Goal: Task Accomplishment & Management: Complete application form

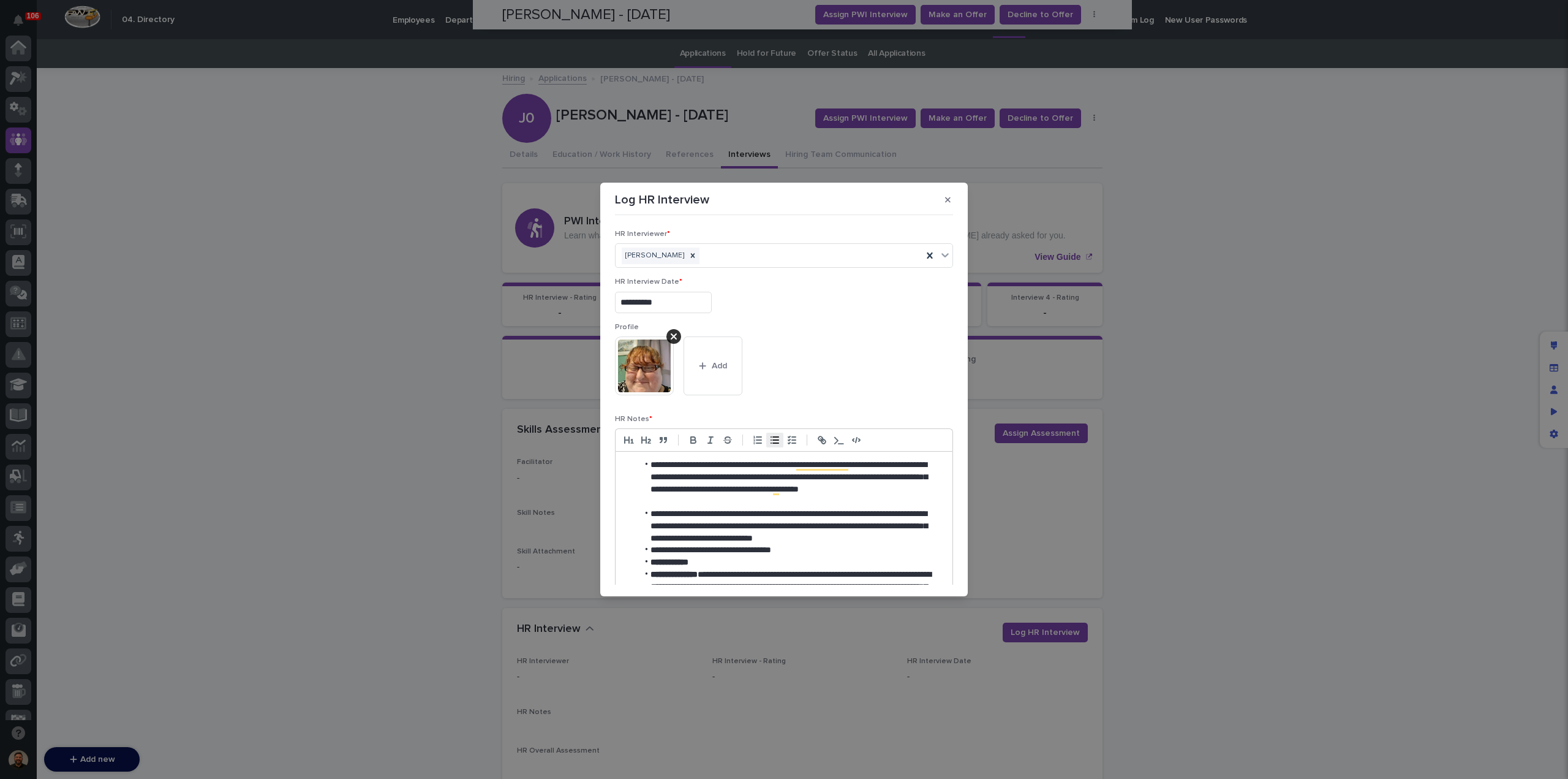
scroll to position [575, 0]
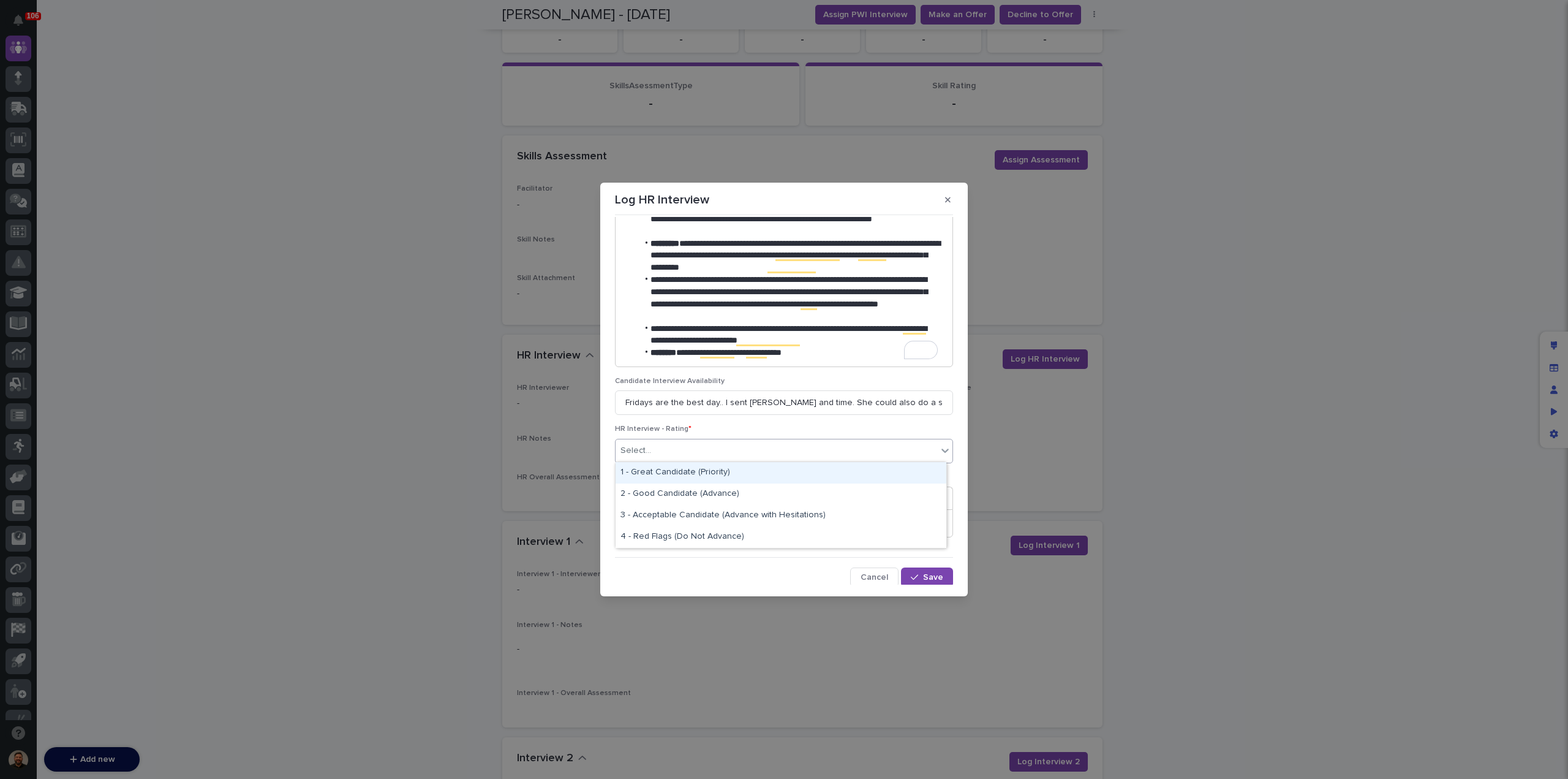
click at [707, 451] on div "Select..." at bounding box center [776, 450] width 321 height 20
click at [715, 497] on div "2 - Good Candidate (Advance)" at bounding box center [781, 494] width 331 height 21
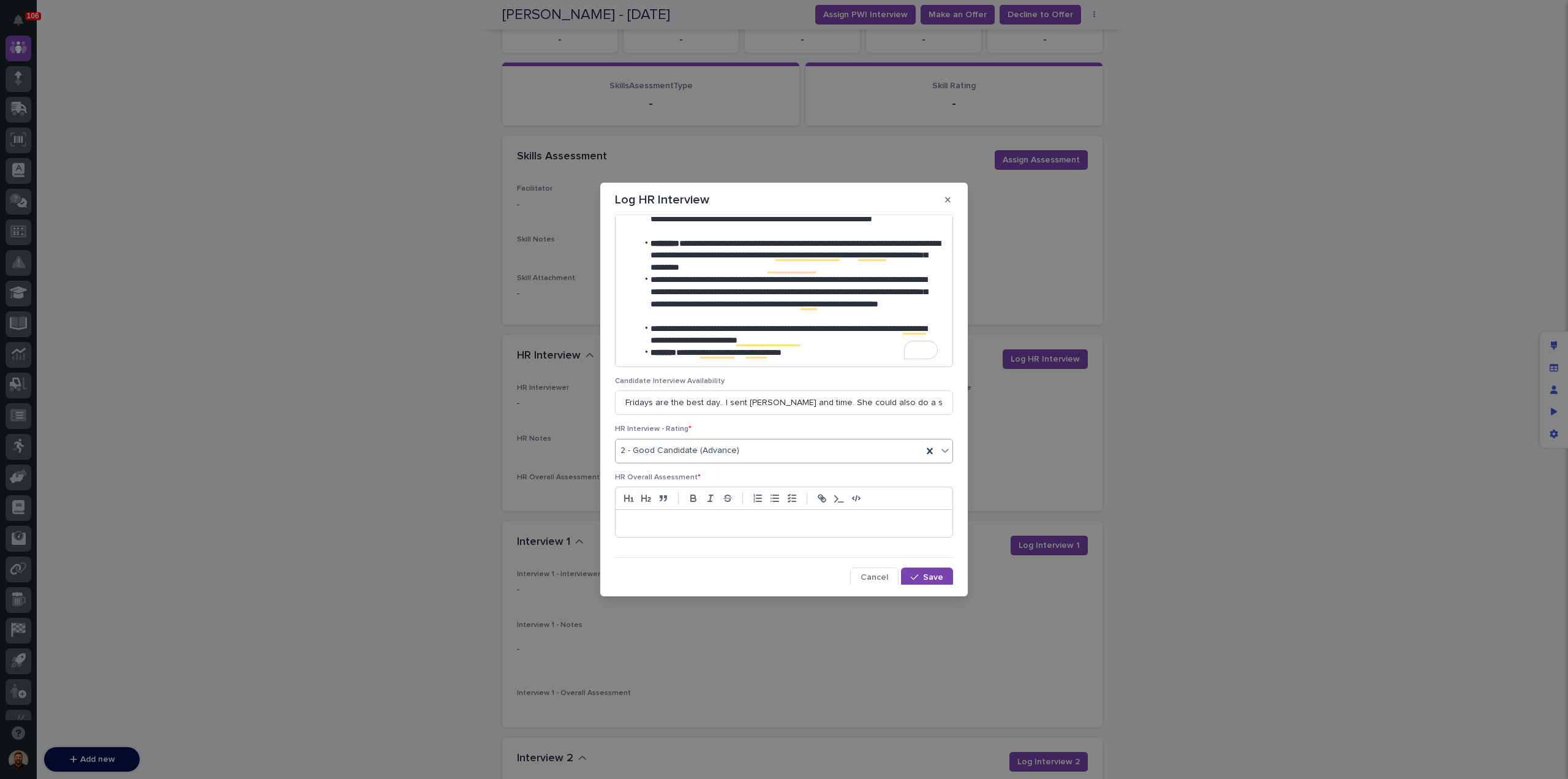
click at [714, 525] on p at bounding box center [784, 523] width 319 height 12
click at [926, 523] on p "**********" at bounding box center [781, 523] width 313 height 12
click at [894, 523] on p "**********" at bounding box center [781, 523] width 313 height 12
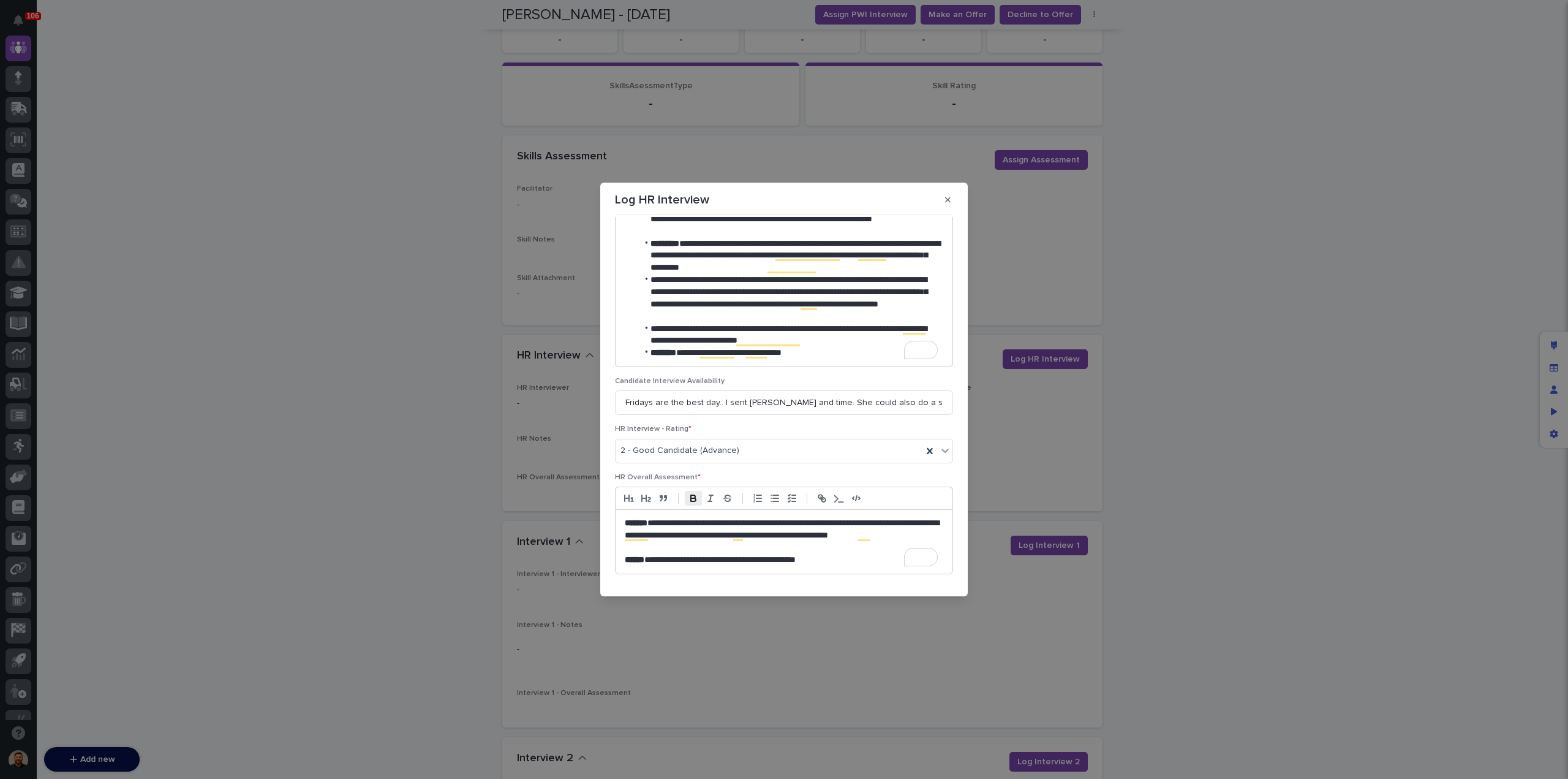
click at [831, 554] on p "**********" at bounding box center [781, 559] width 313 height 12
click at [841, 559] on p "**********" at bounding box center [781, 559] width 313 height 12
click at [927, 519] on p "**********" at bounding box center [781, 535] width 313 height 37
click at [705, 579] on p "*********" at bounding box center [784, 584] width 319 height 12
click at [692, 495] on icon "button" at bounding box center [693, 497] width 4 height 3
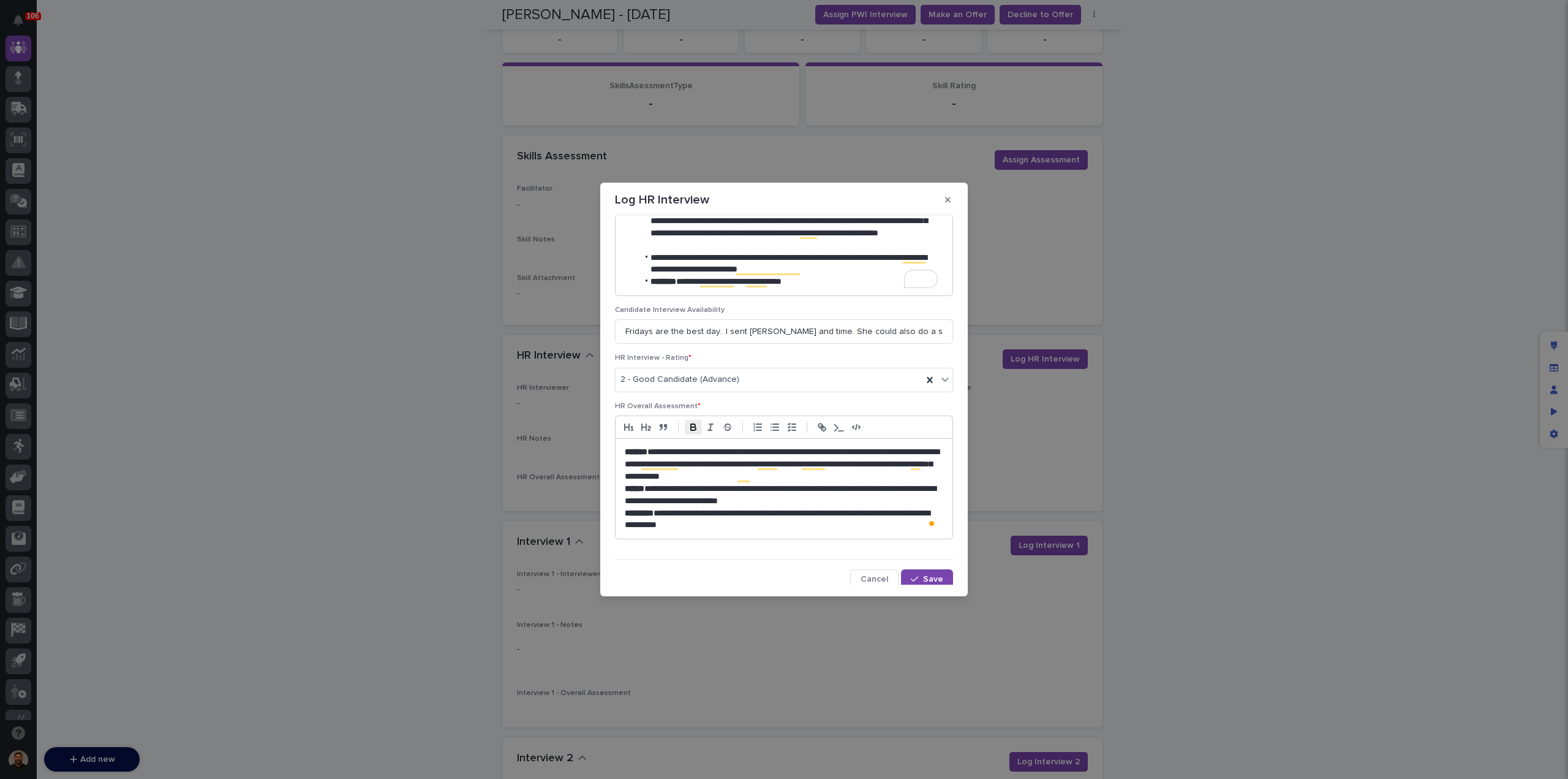
scroll to position [648, 0]
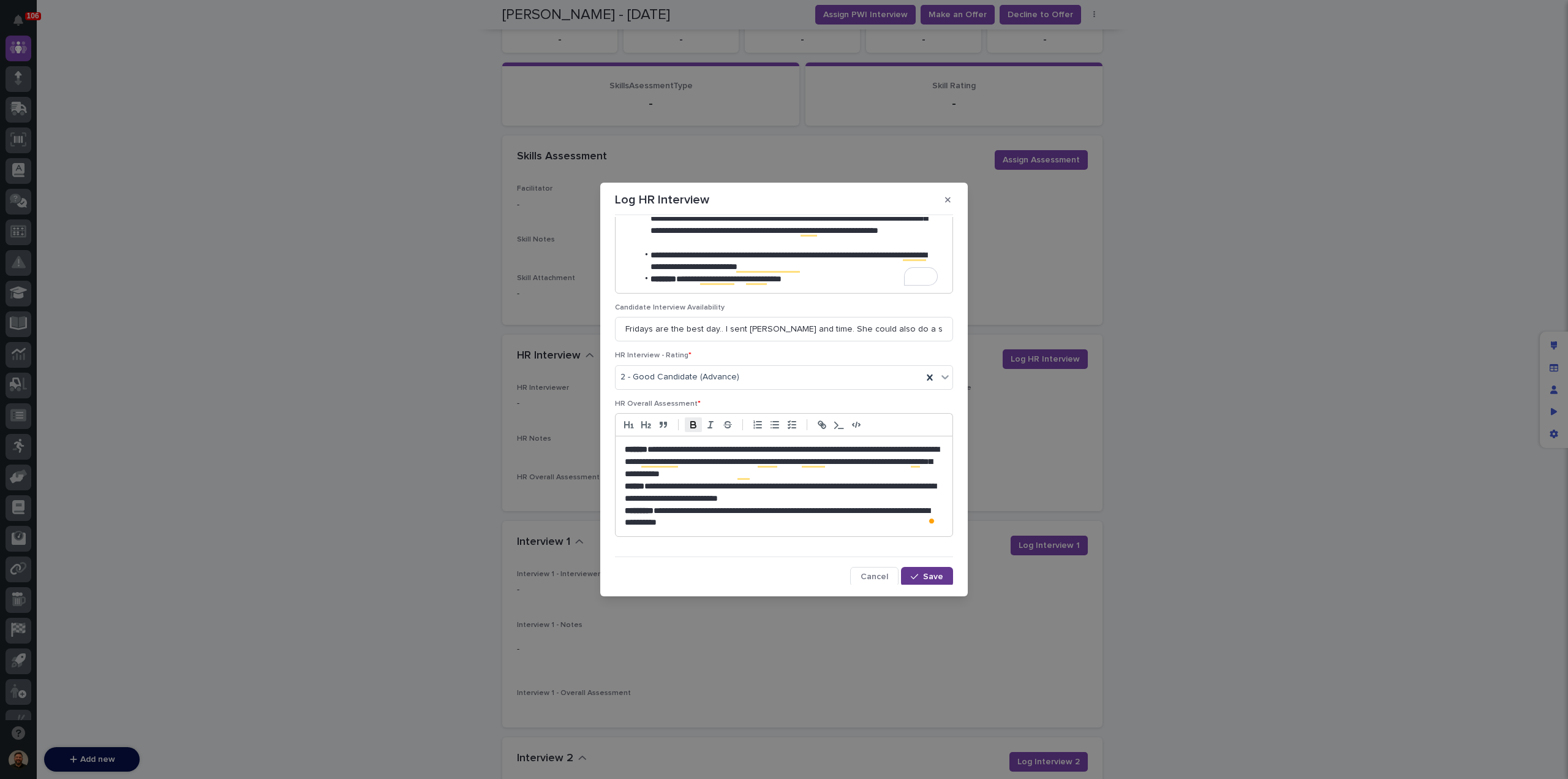
click at [924, 572] on span "Save" at bounding box center [933, 576] width 20 height 9
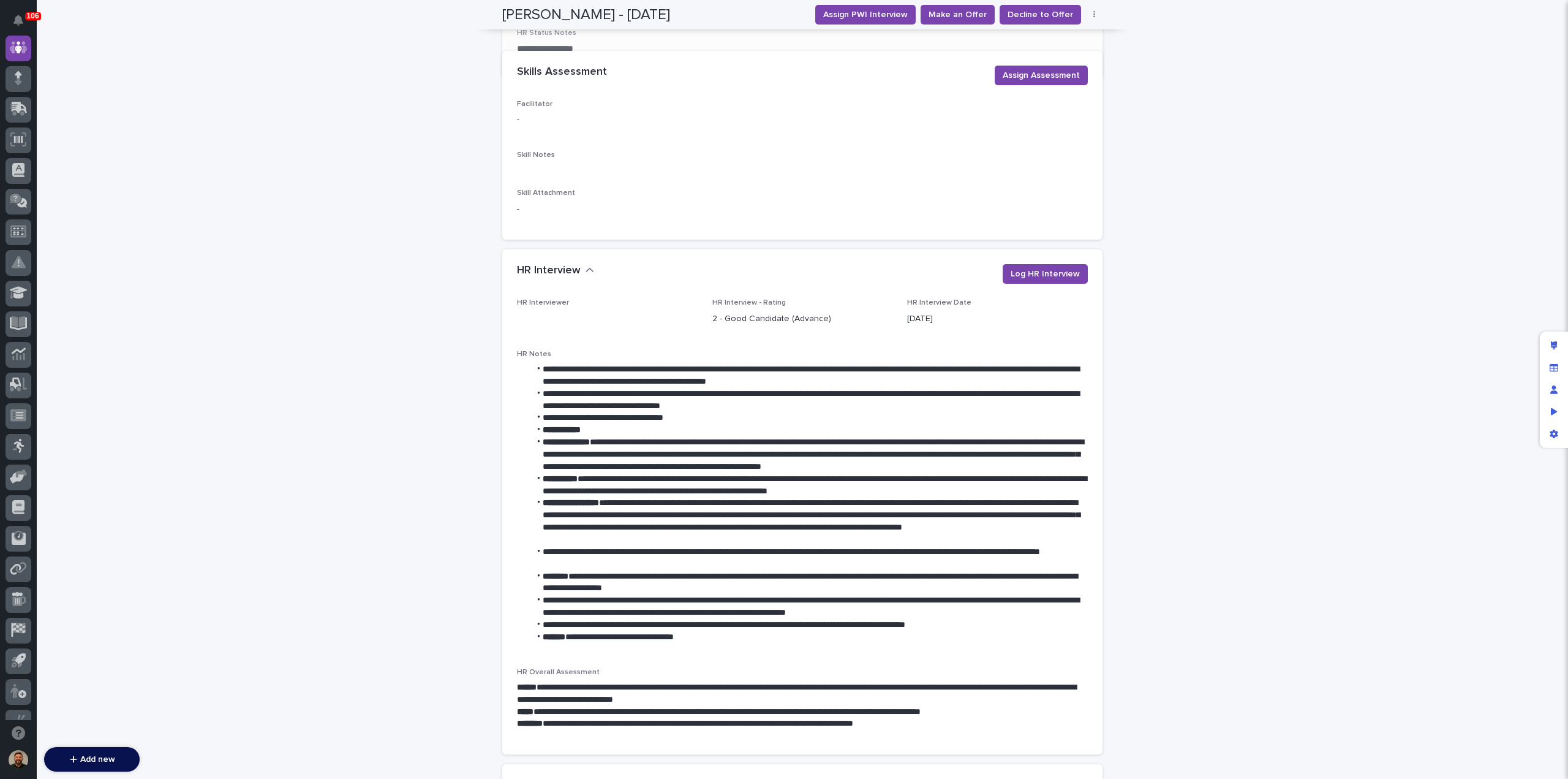
scroll to position [534, 0]
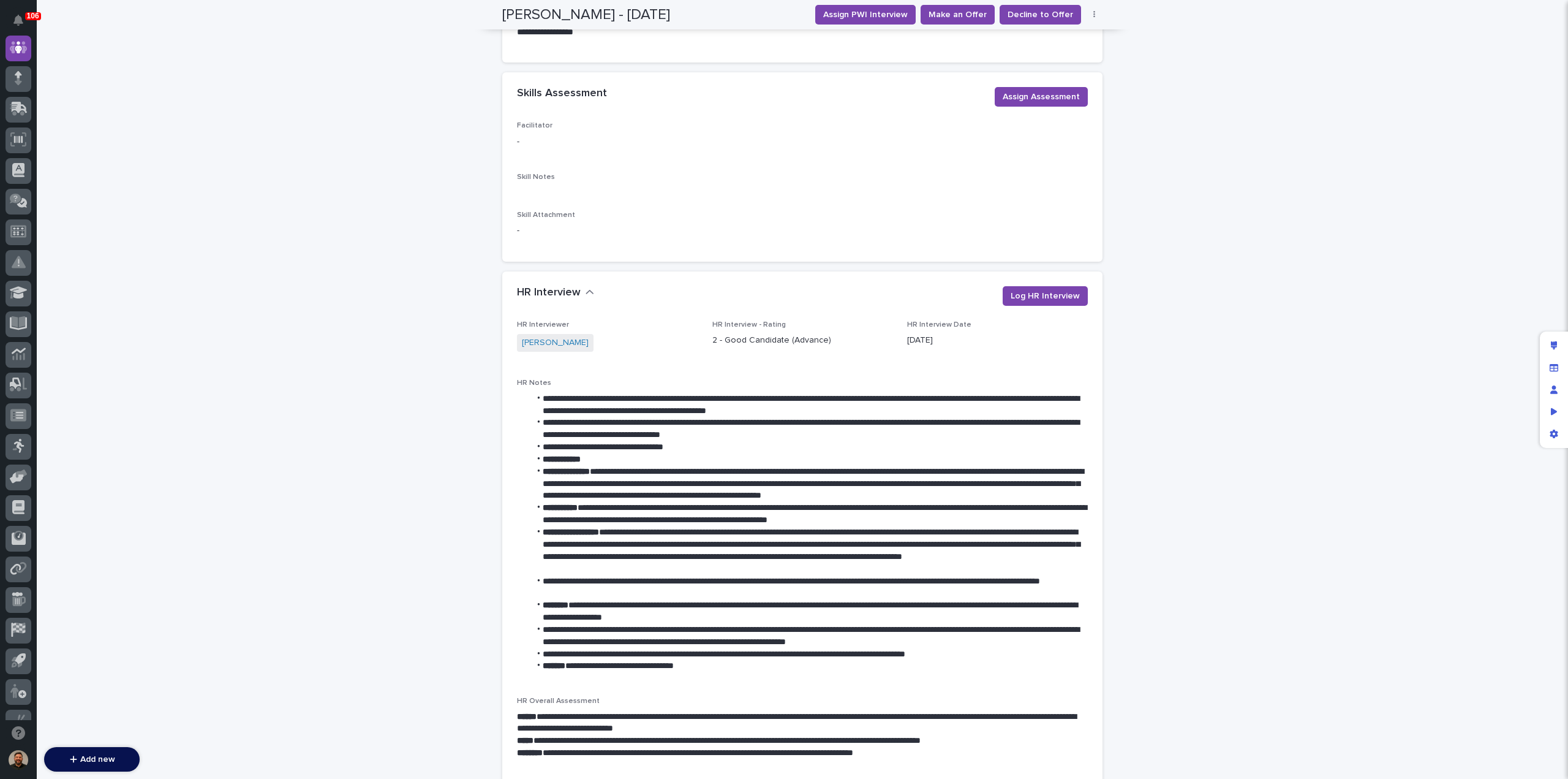
click at [311, 360] on div "Loading... Saving… Loading... Saving… Jessie Yoder - 09/06/25 Assign PWI Interv…" at bounding box center [801, 597] width 1531 height 2124
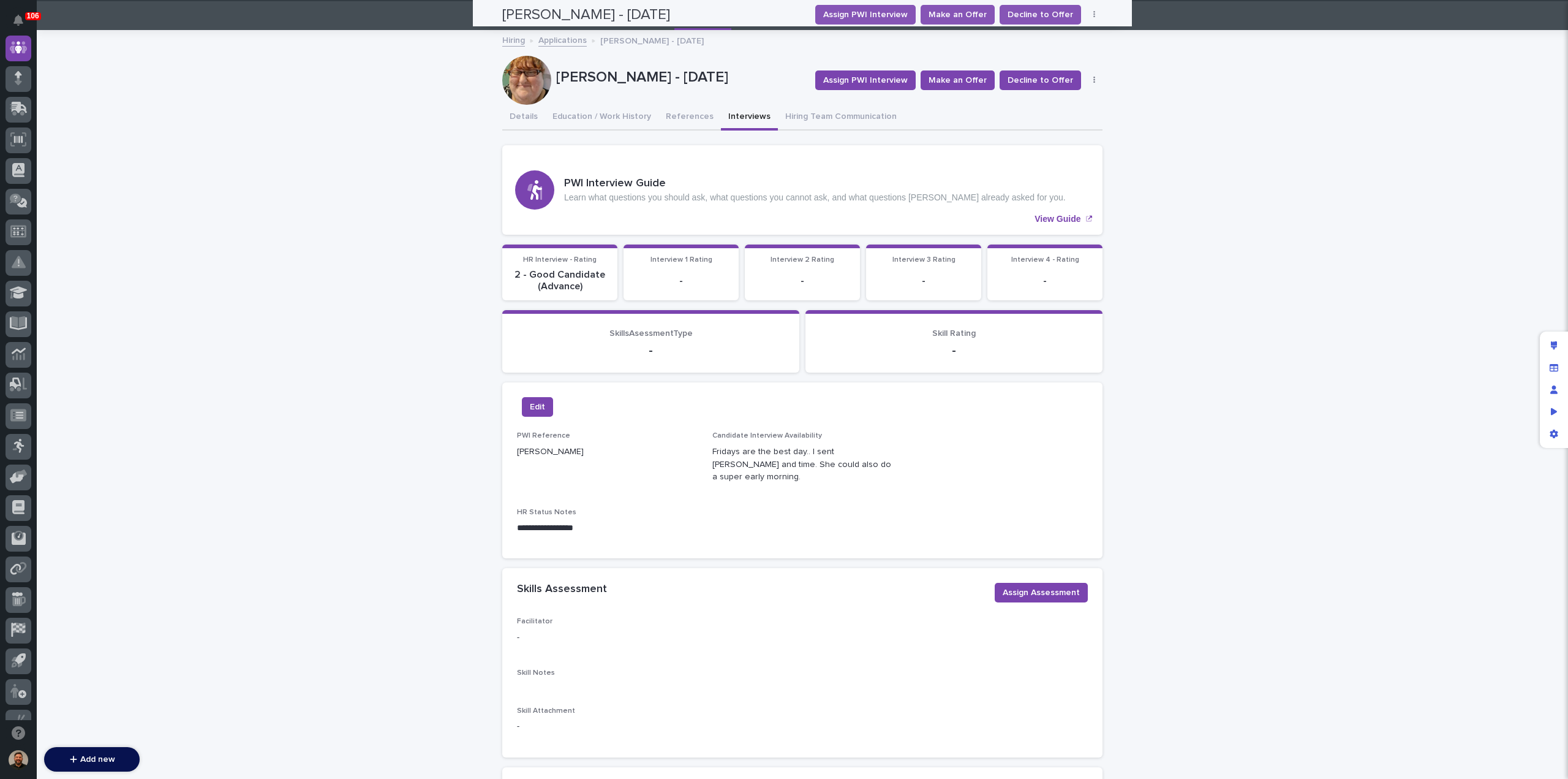
scroll to position [0, 0]
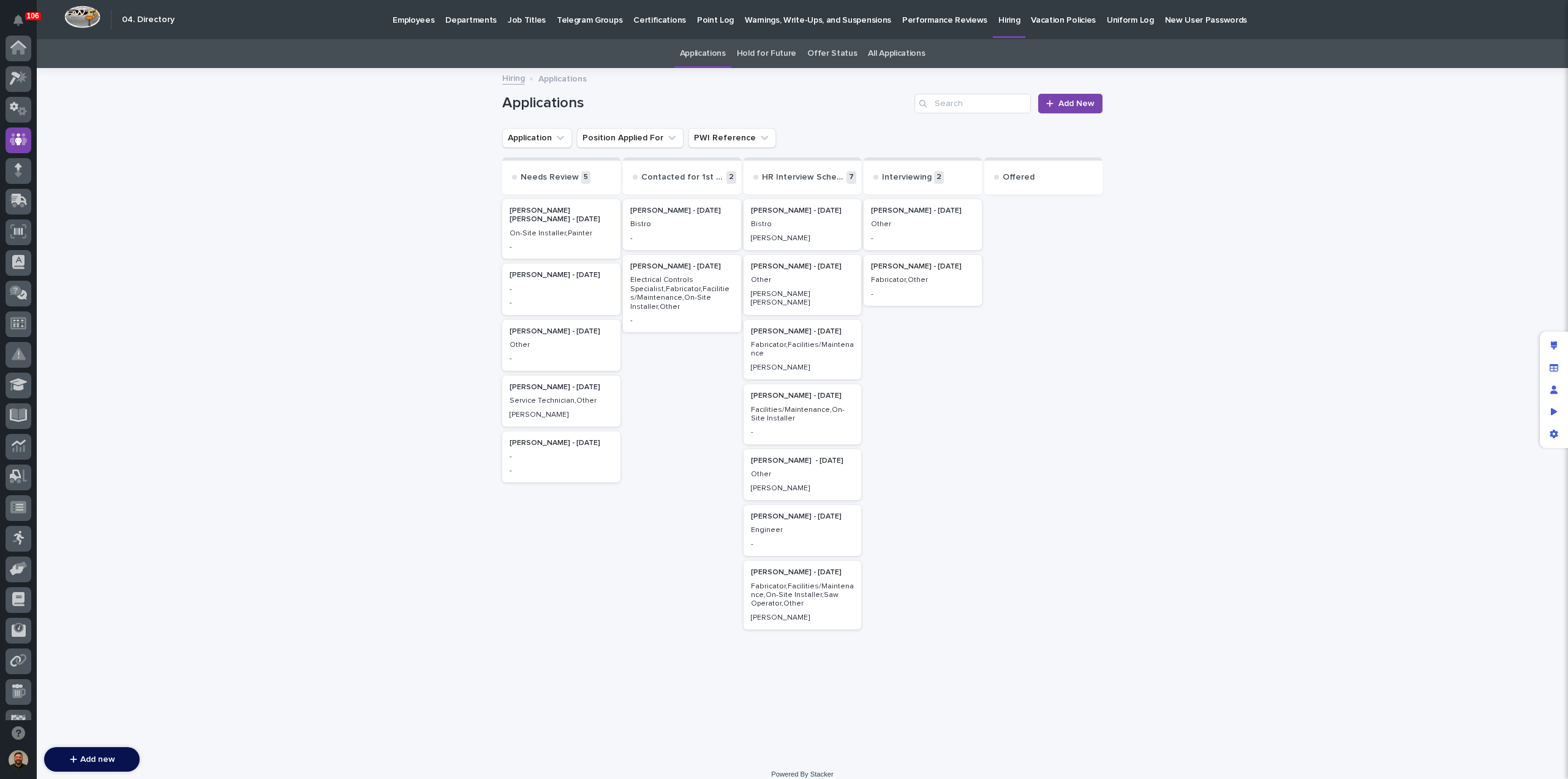
scroll to position [92, 0]
click at [801, 342] on p "Fabricator,Facilities/Maintenance" at bounding box center [803, 350] width 104 height 18
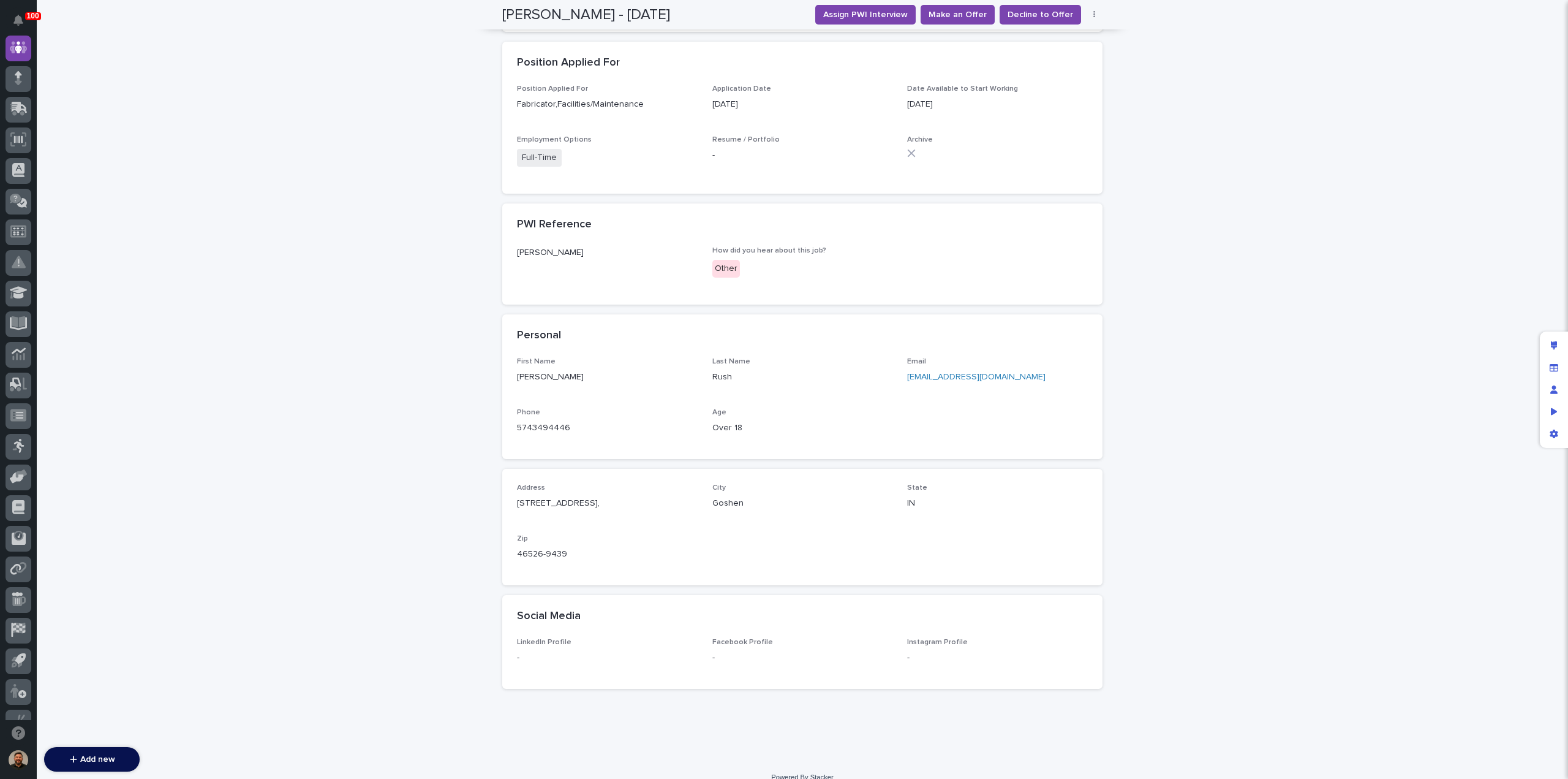
scroll to position [426, 0]
click at [540, 427] on link "5743494446" at bounding box center [543, 427] width 54 height 9
click at [414, 361] on div "**********" at bounding box center [801, 201] width 1531 height 1116
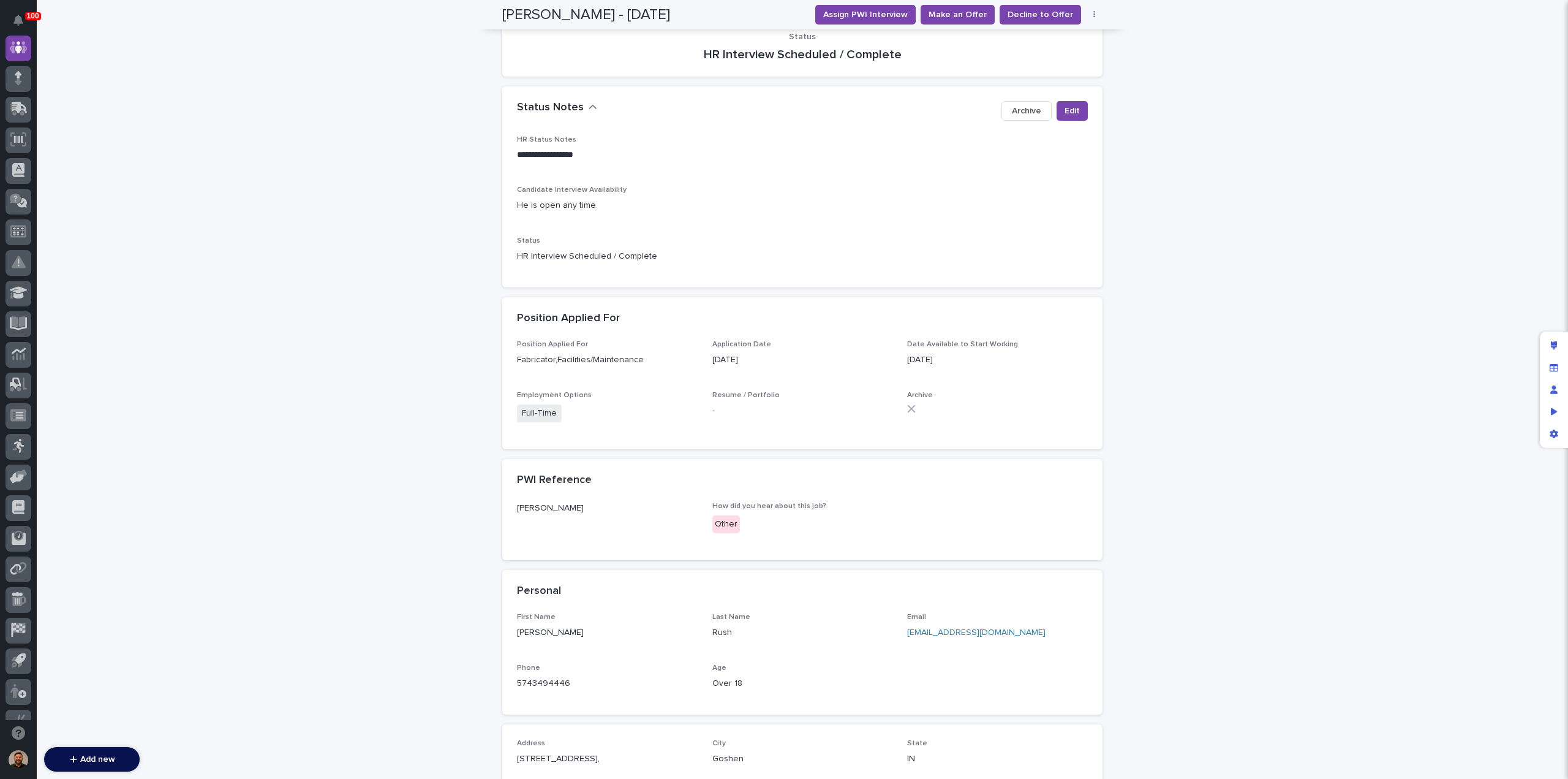
scroll to position [169, 0]
click at [1069, 114] on span "Edit" at bounding box center [1072, 111] width 15 height 12
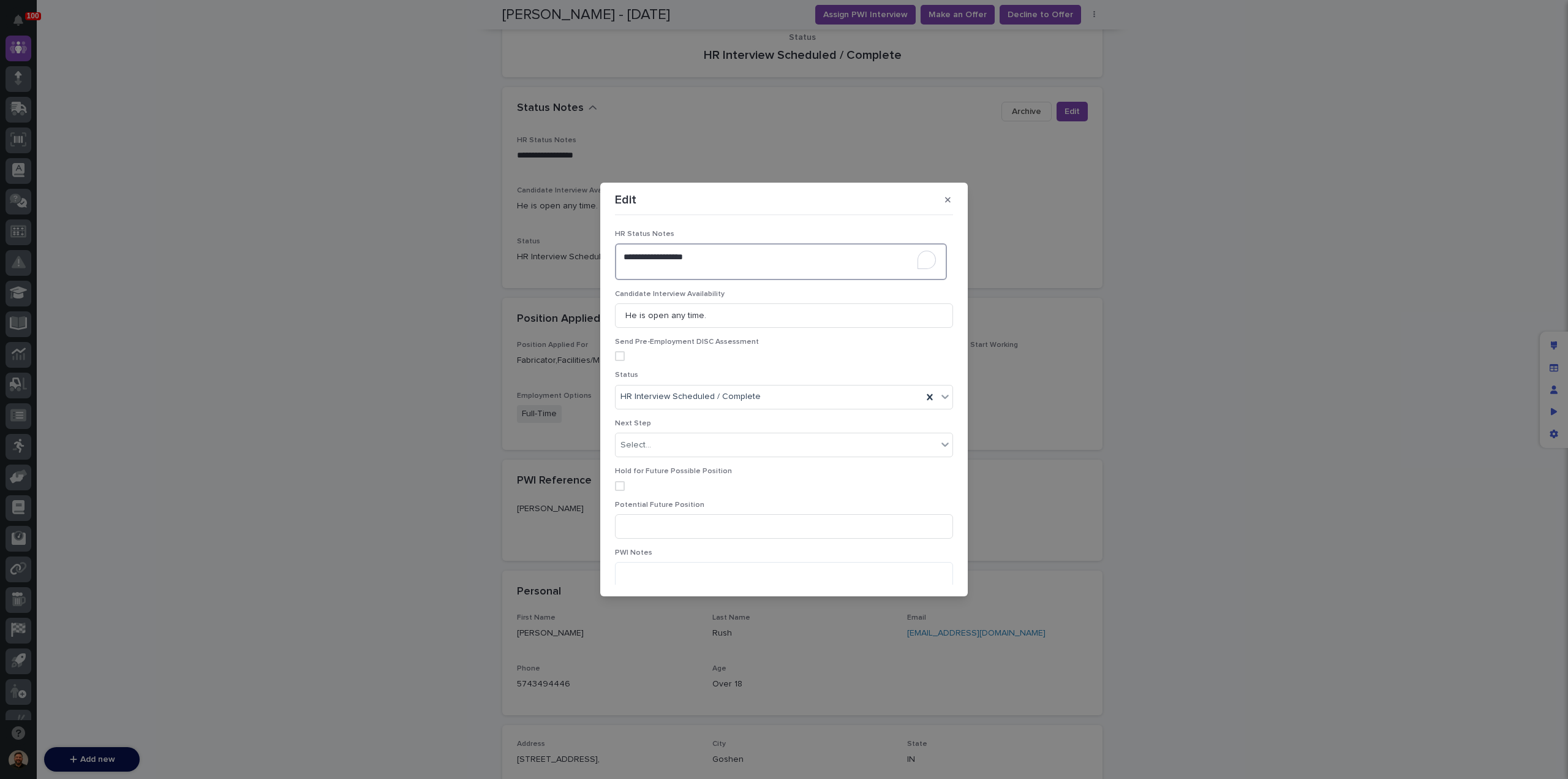
click at [636, 269] on textarea "**********" at bounding box center [780, 261] width 332 height 37
type textarea "**********"
click at [796, 407] on div "HR Interview Scheduled / Complete" at bounding box center [769, 396] width 307 height 20
click at [754, 510] on div "Interviewing" at bounding box center [781, 506] width 331 height 21
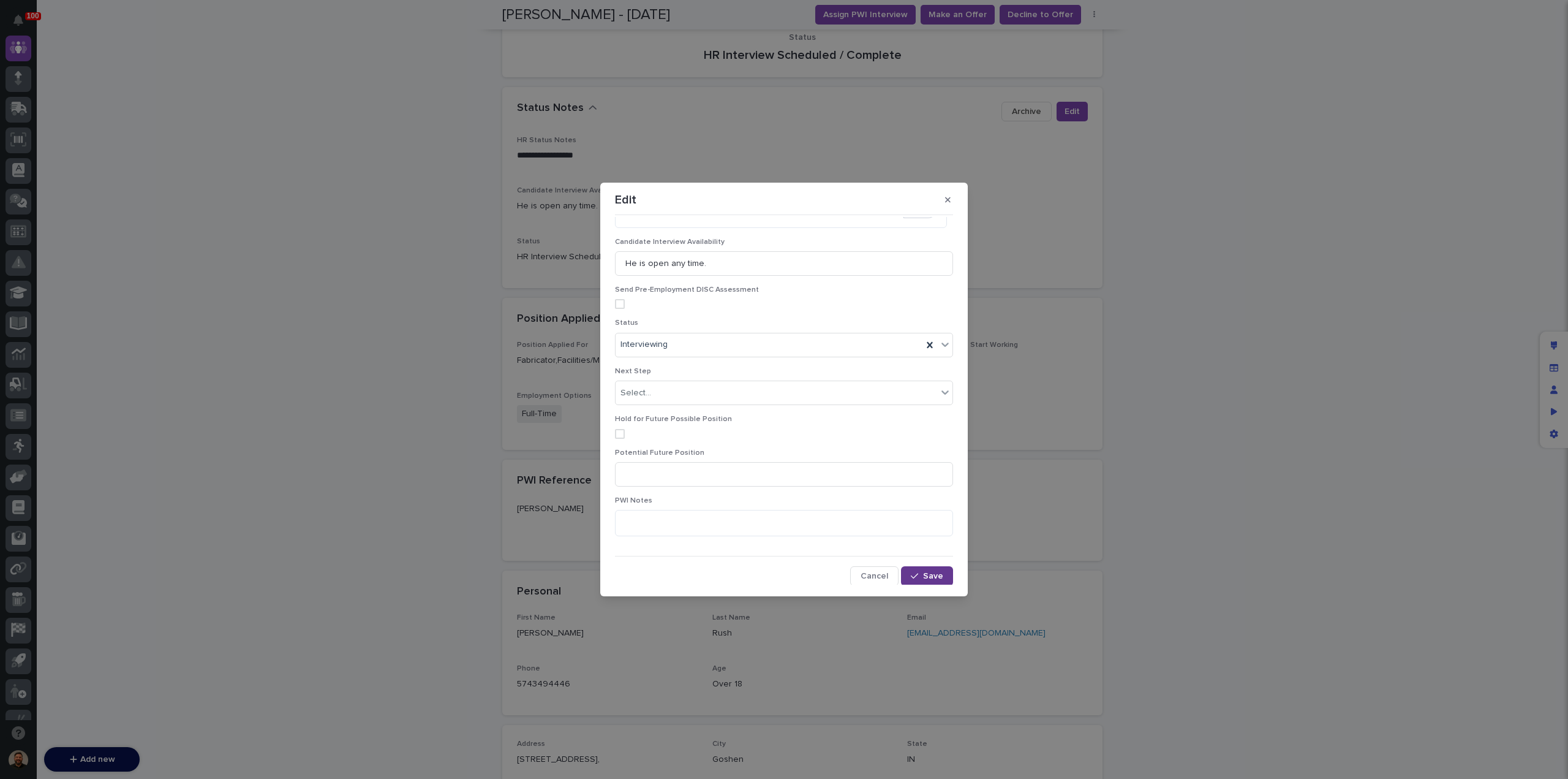
click at [913, 574] on icon "button" at bounding box center [914, 575] width 7 height 9
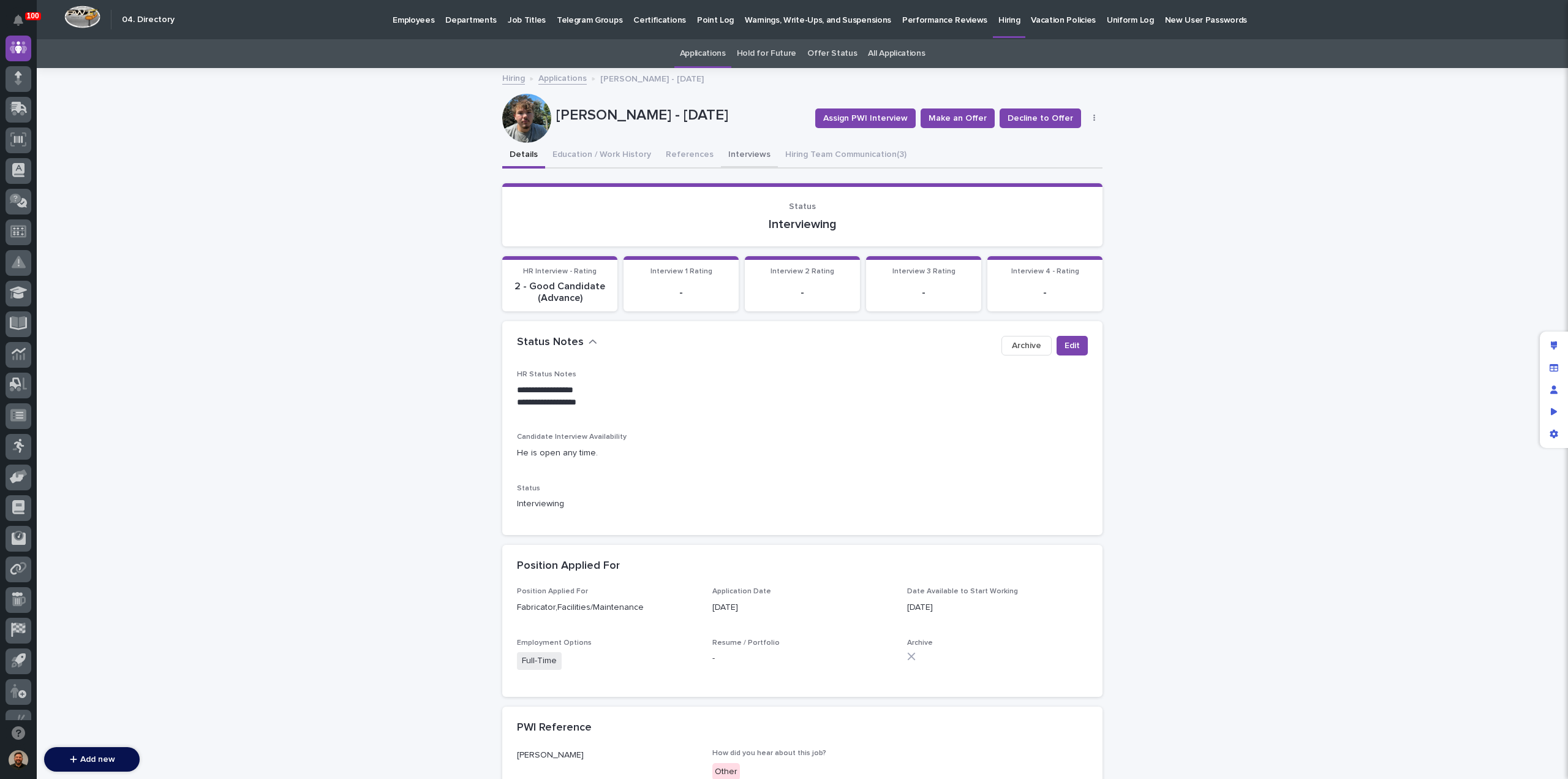
click at [732, 153] on button "Interviews" at bounding box center [750, 156] width 57 height 26
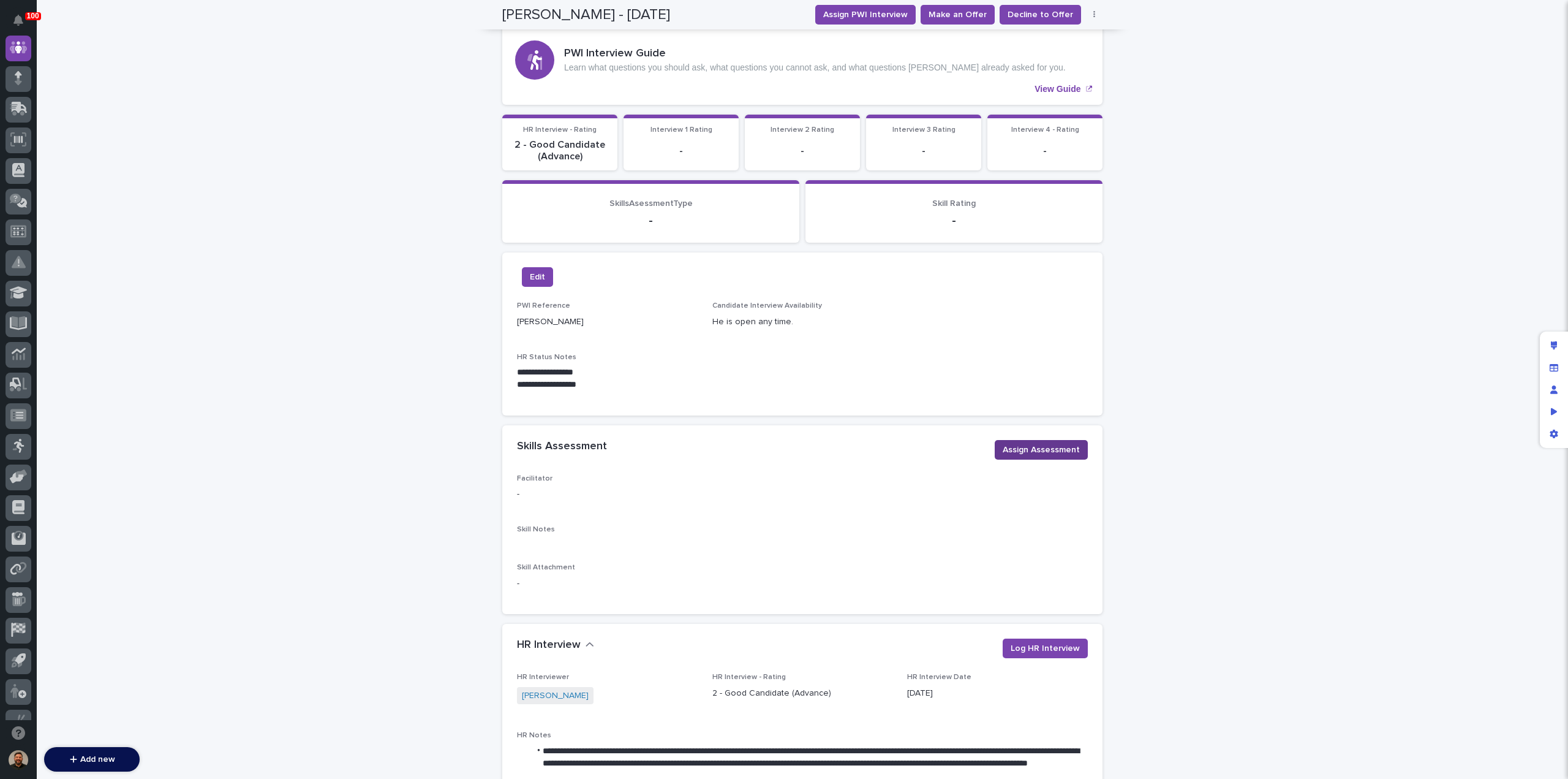
scroll to position [169, 0]
click at [1040, 445] on span "Assign Assessment" at bounding box center [1041, 449] width 77 height 12
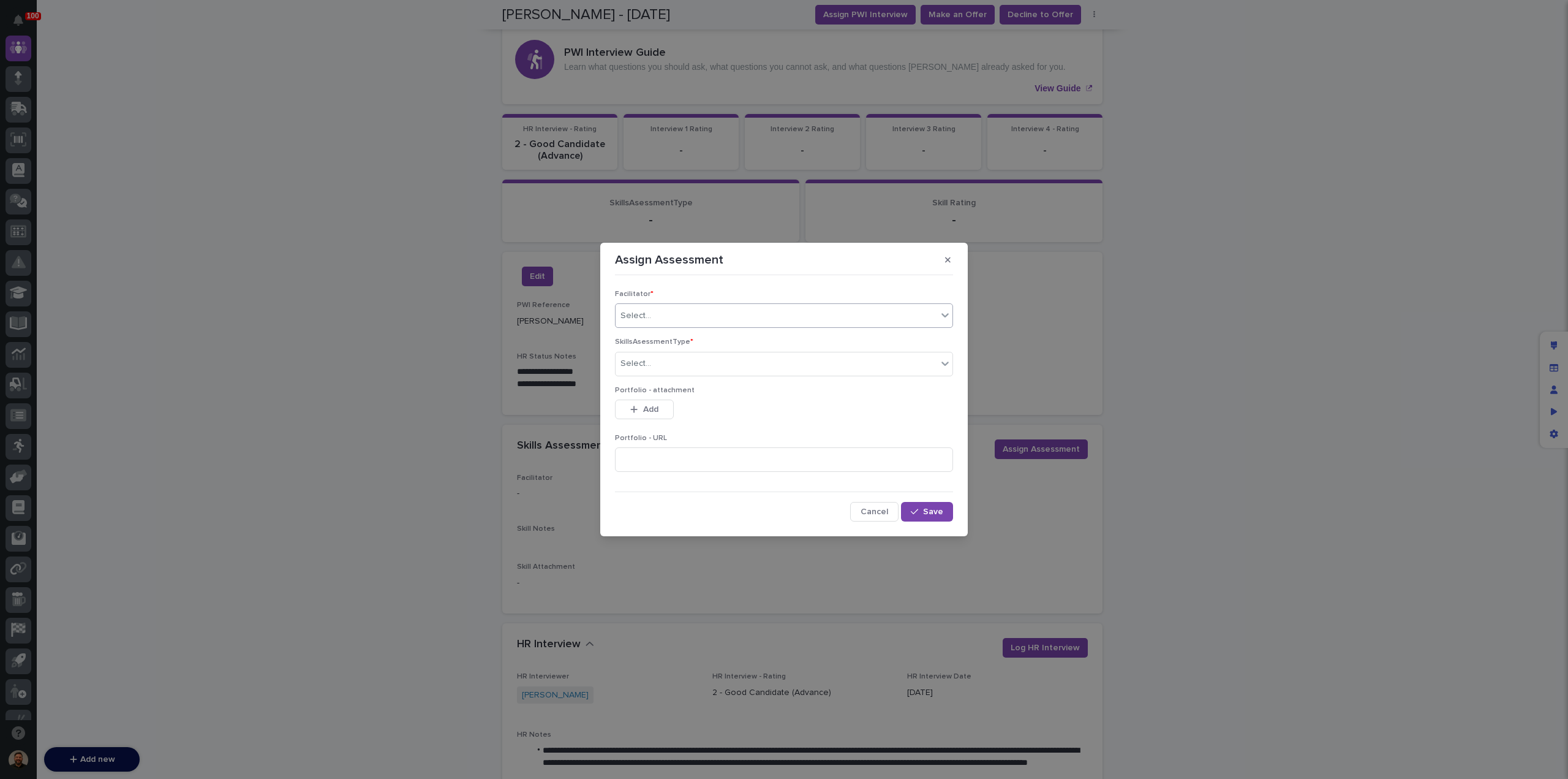
click at [730, 319] on div "Select..." at bounding box center [776, 316] width 321 height 20
click at [656, 495] on div "[PERSON_NAME]" at bounding box center [784, 497] width 337 height 21
click at [643, 359] on div "Select..." at bounding box center [636, 364] width 31 height 13
click at [643, 386] on span "Weld" at bounding box center [632, 385] width 24 height 14
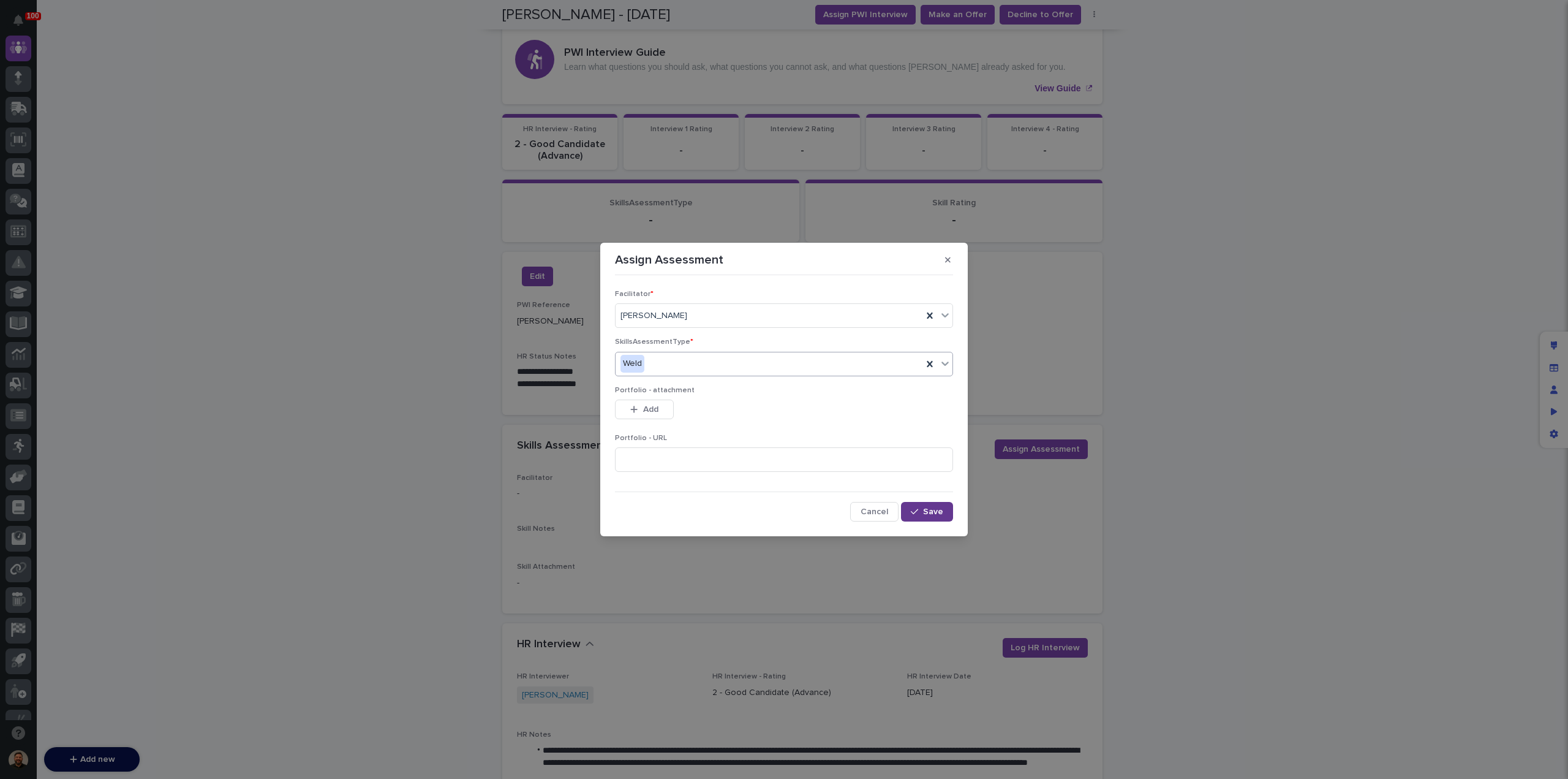
click at [921, 509] on div "button" at bounding box center [917, 511] width 12 height 9
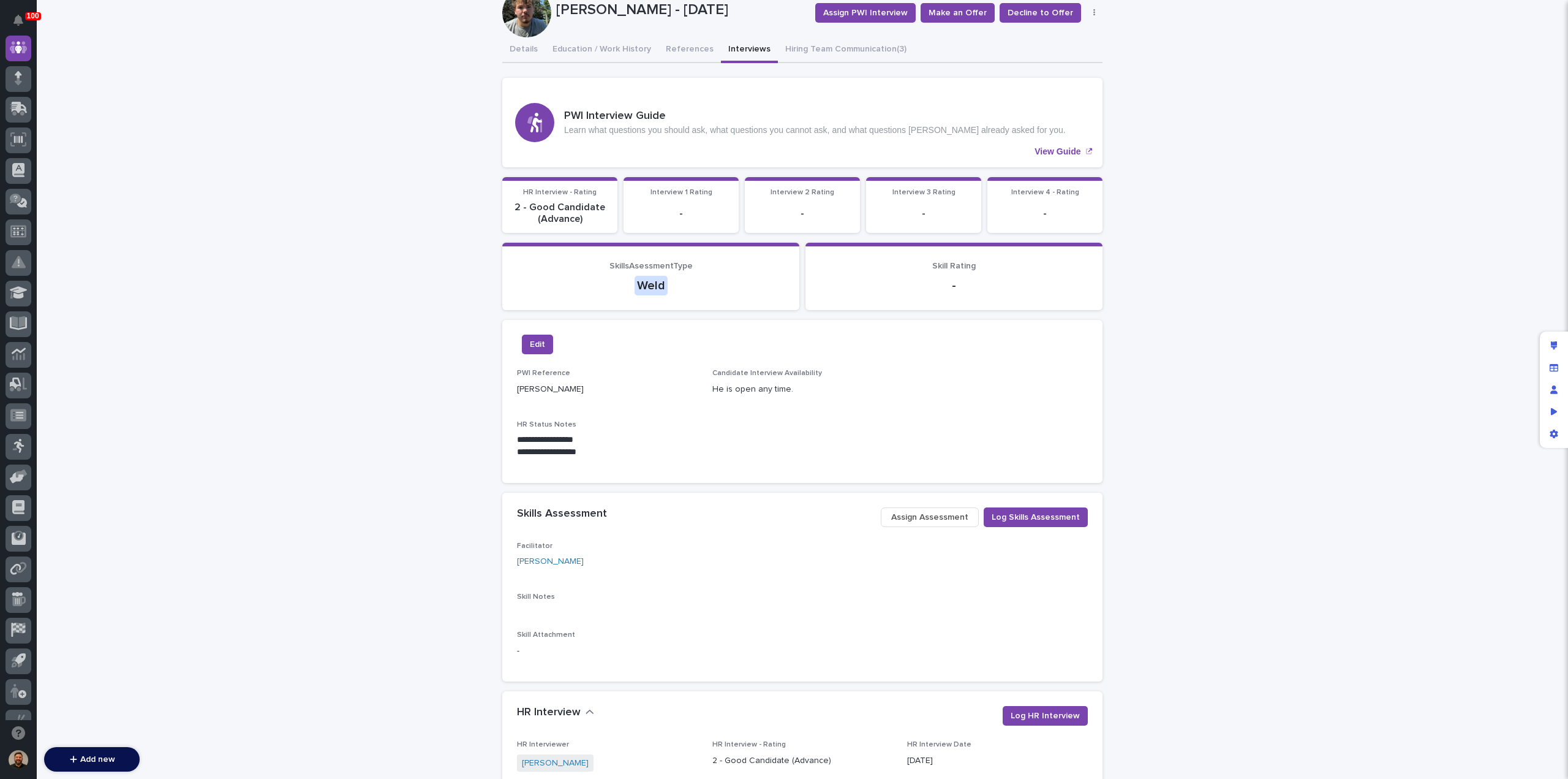
scroll to position [105, 0]
click at [519, 46] on button "Details" at bounding box center [523, 50] width 43 height 26
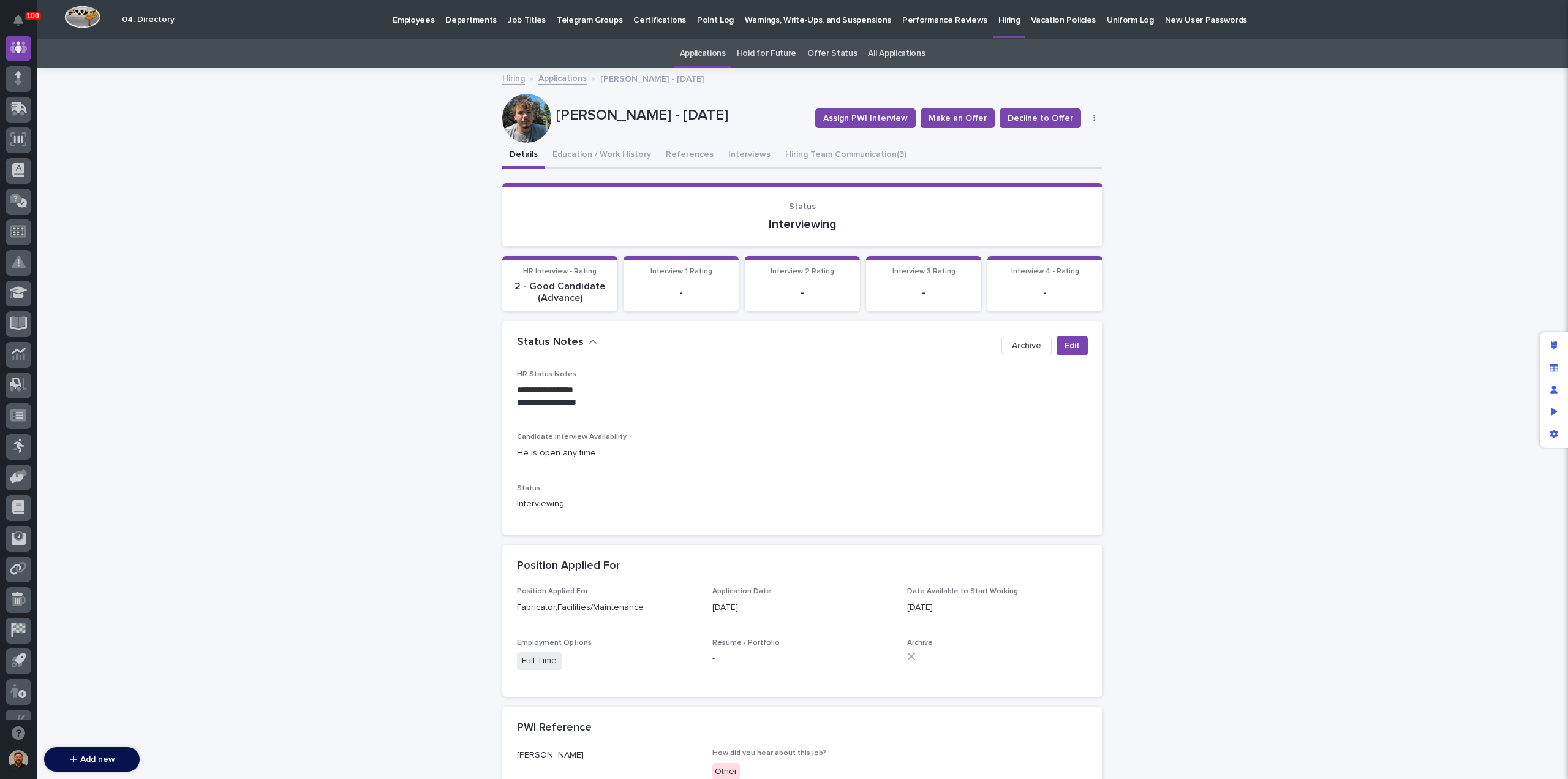
scroll to position [91, 0]
click at [565, 79] on link "Applications" at bounding box center [563, 77] width 49 height 14
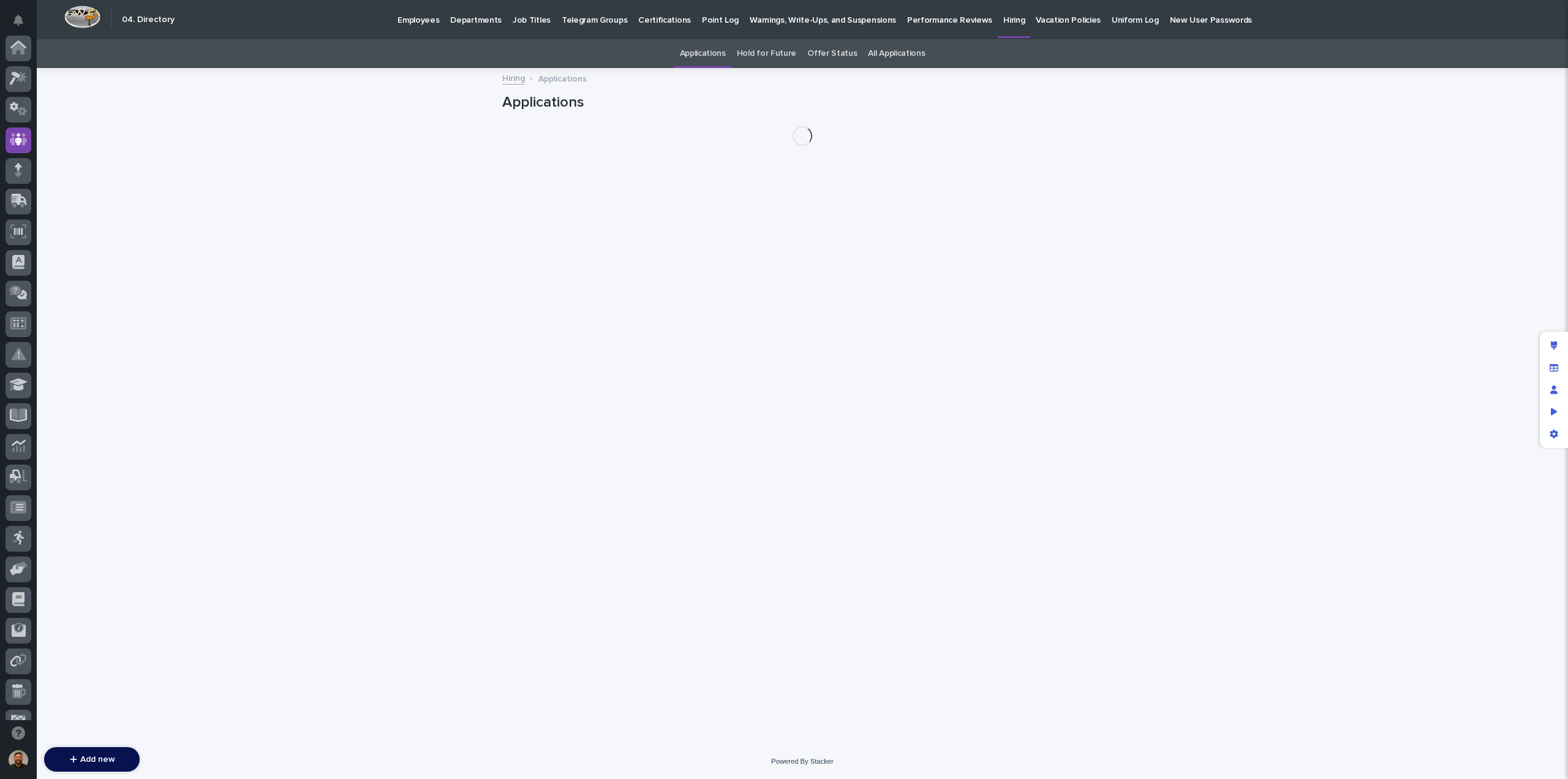
scroll to position [92, 0]
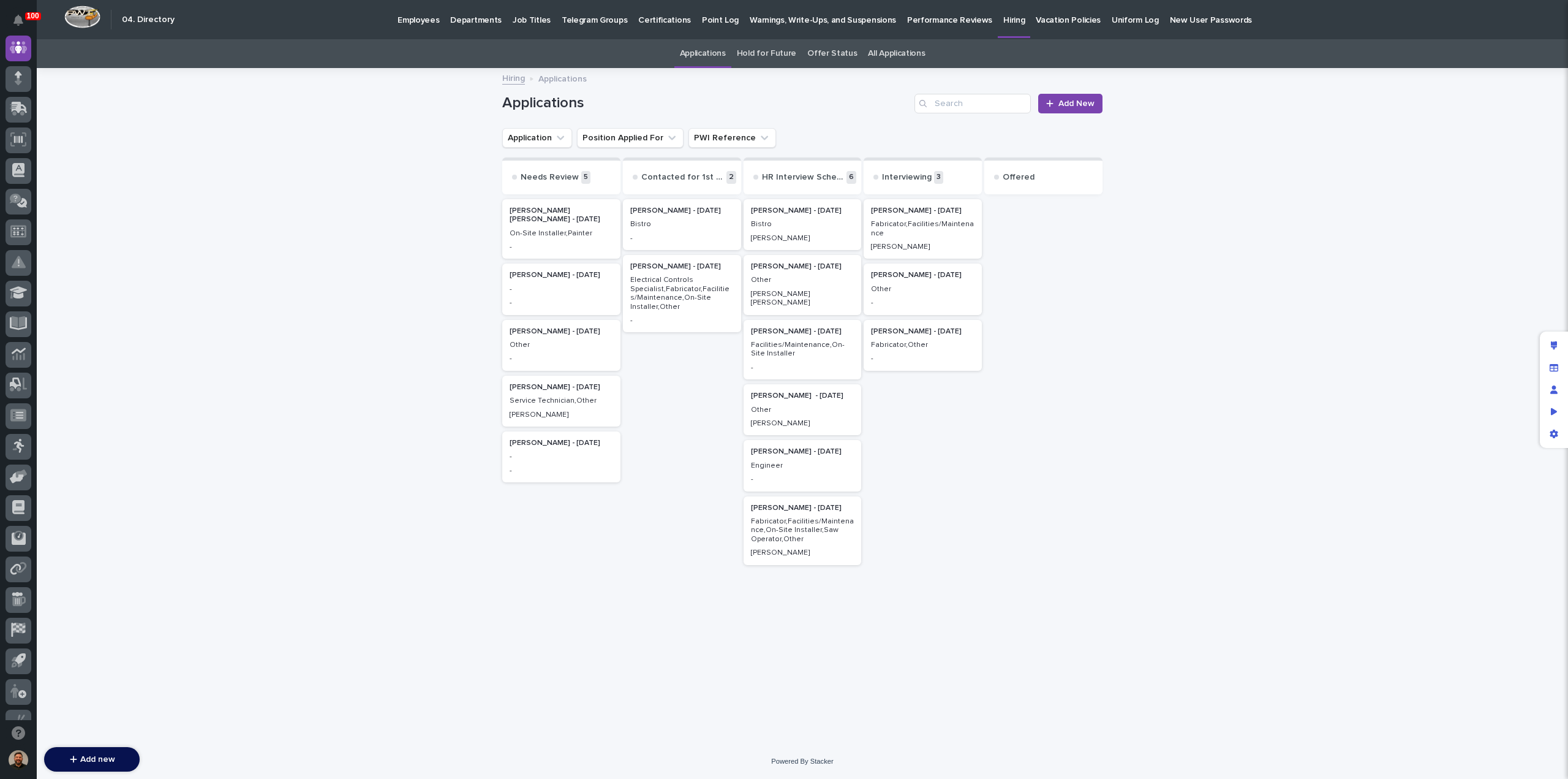
click at [916, 341] on p "Fabricator,Other" at bounding box center [923, 345] width 104 height 9
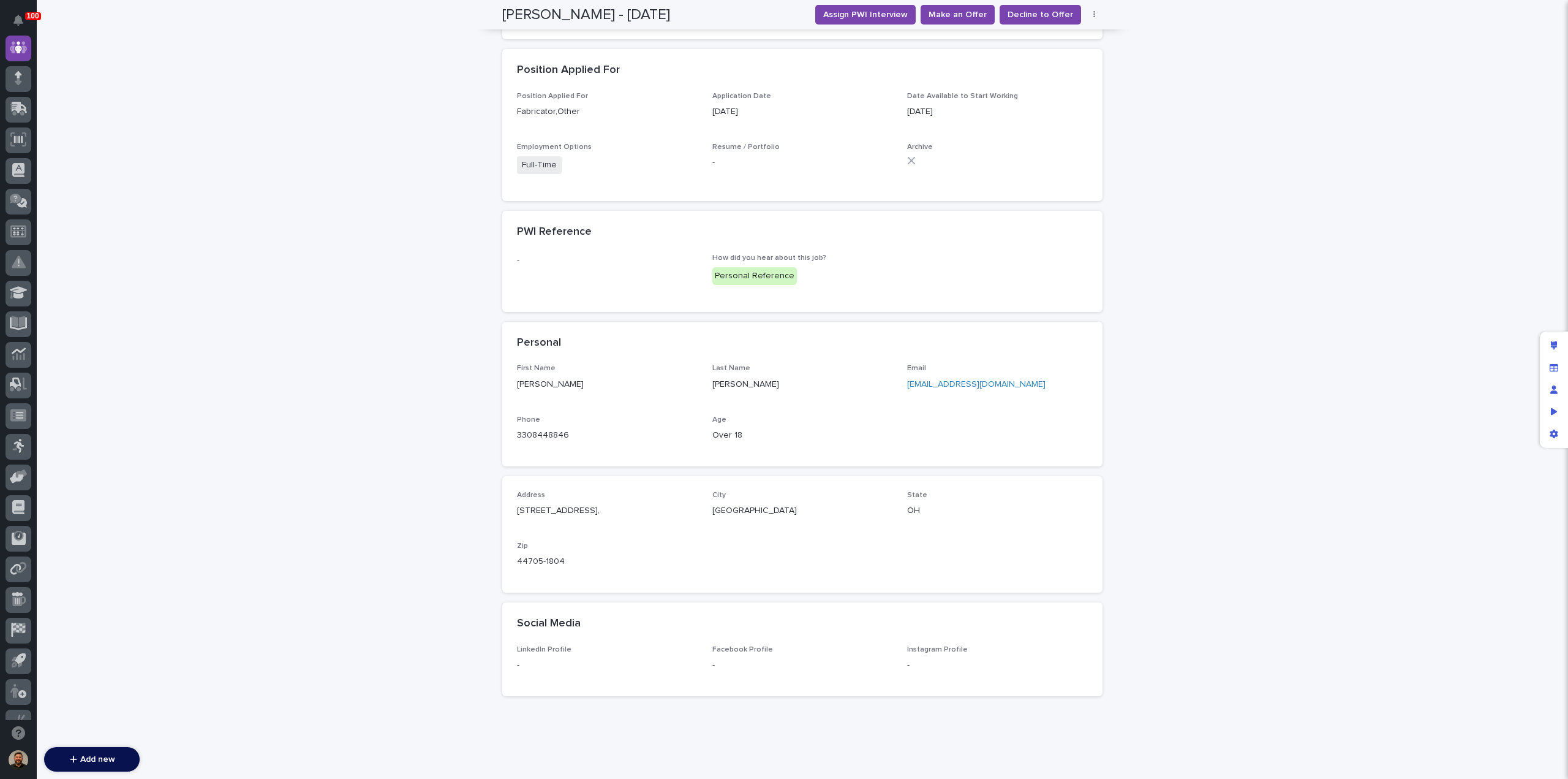
scroll to position [495, 0]
click at [531, 437] on link "3308448846" at bounding box center [543, 435] width 52 height 9
click at [1360, 389] on div "**********" at bounding box center [801, 170] width 1531 height 1193
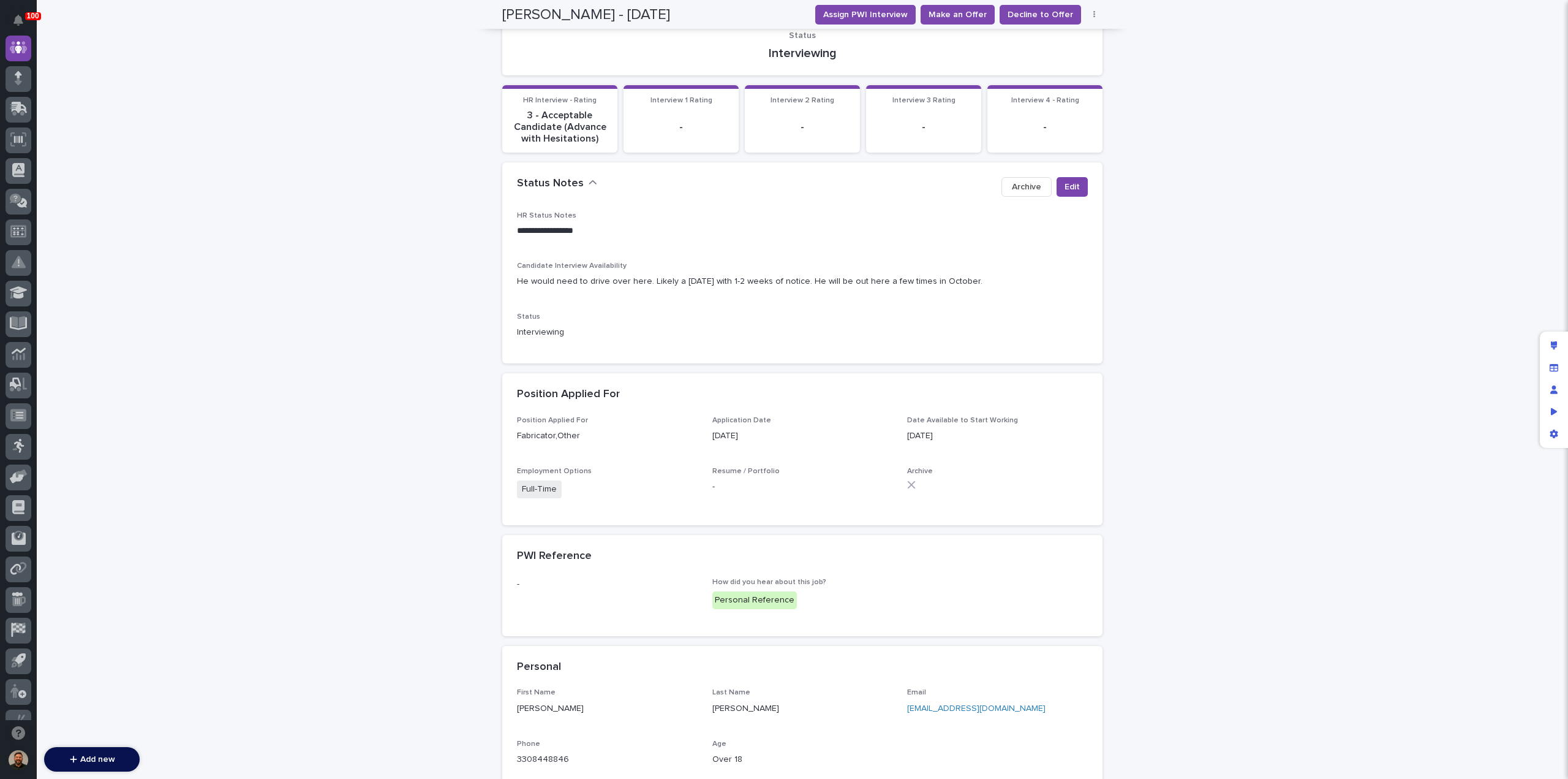
scroll to position [0, 0]
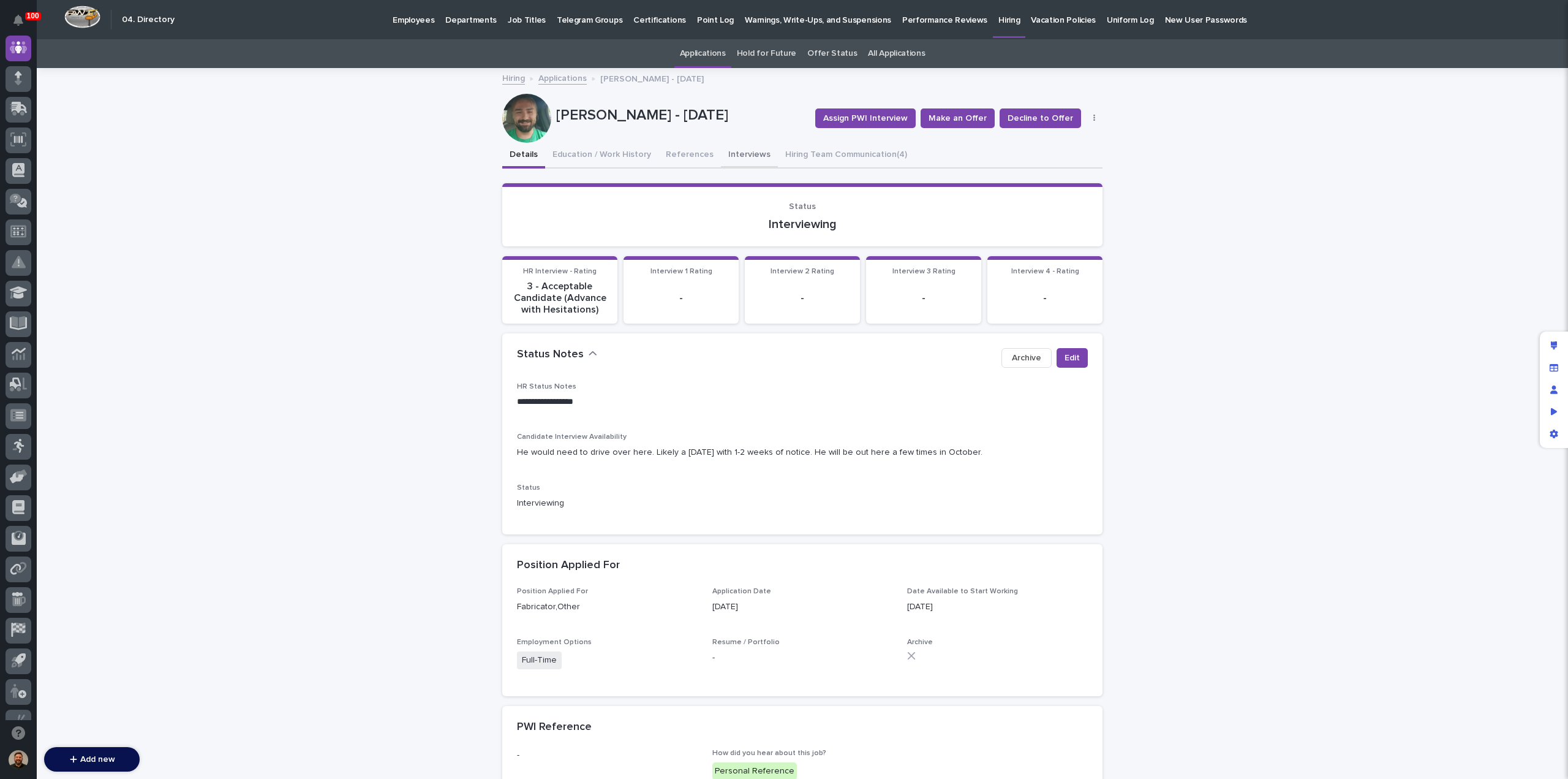
click at [728, 152] on button "Interviews" at bounding box center [750, 156] width 57 height 26
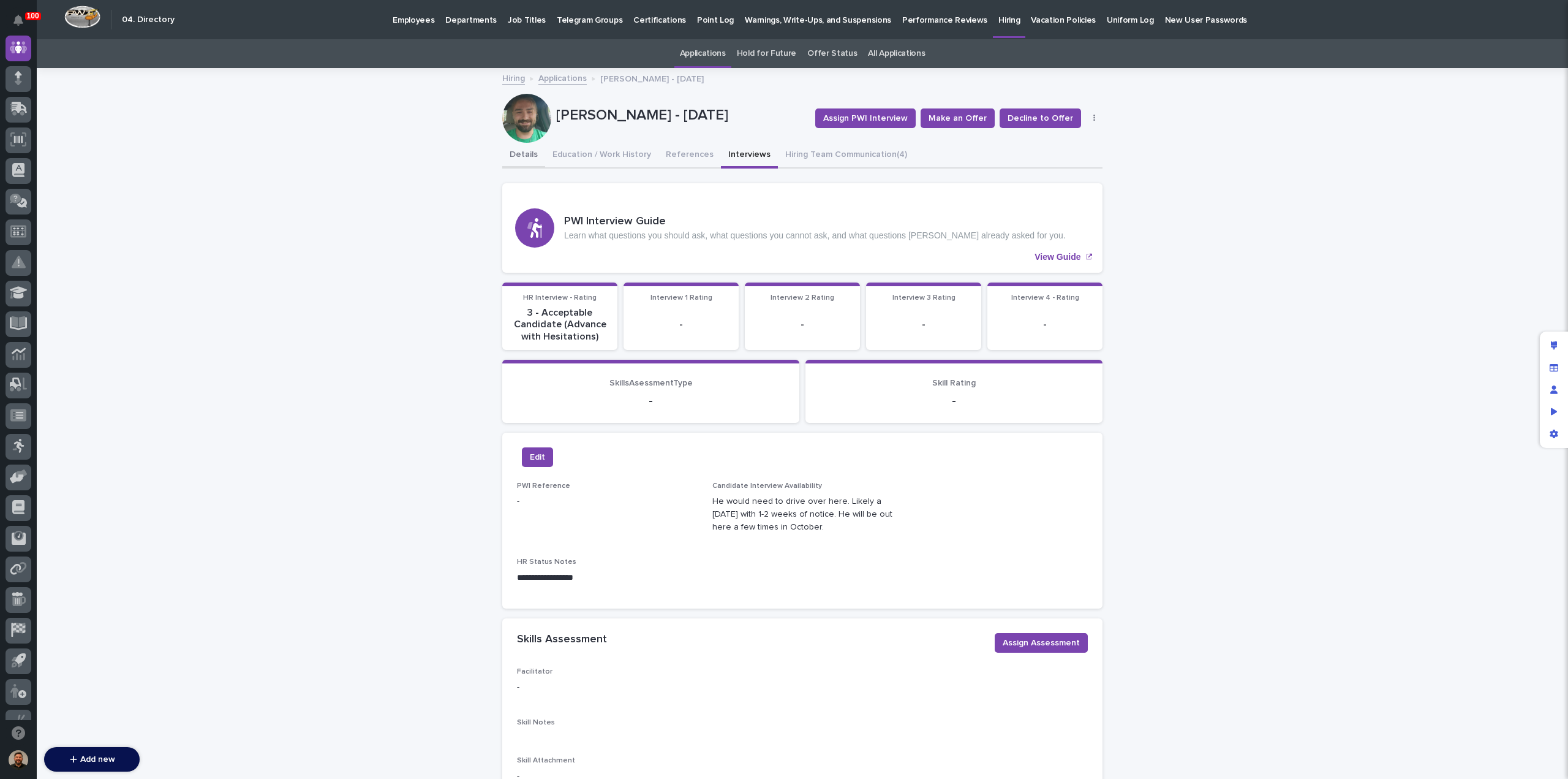
click at [522, 157] on button "Details" at bounding box center [523, 156] width 43 height 26
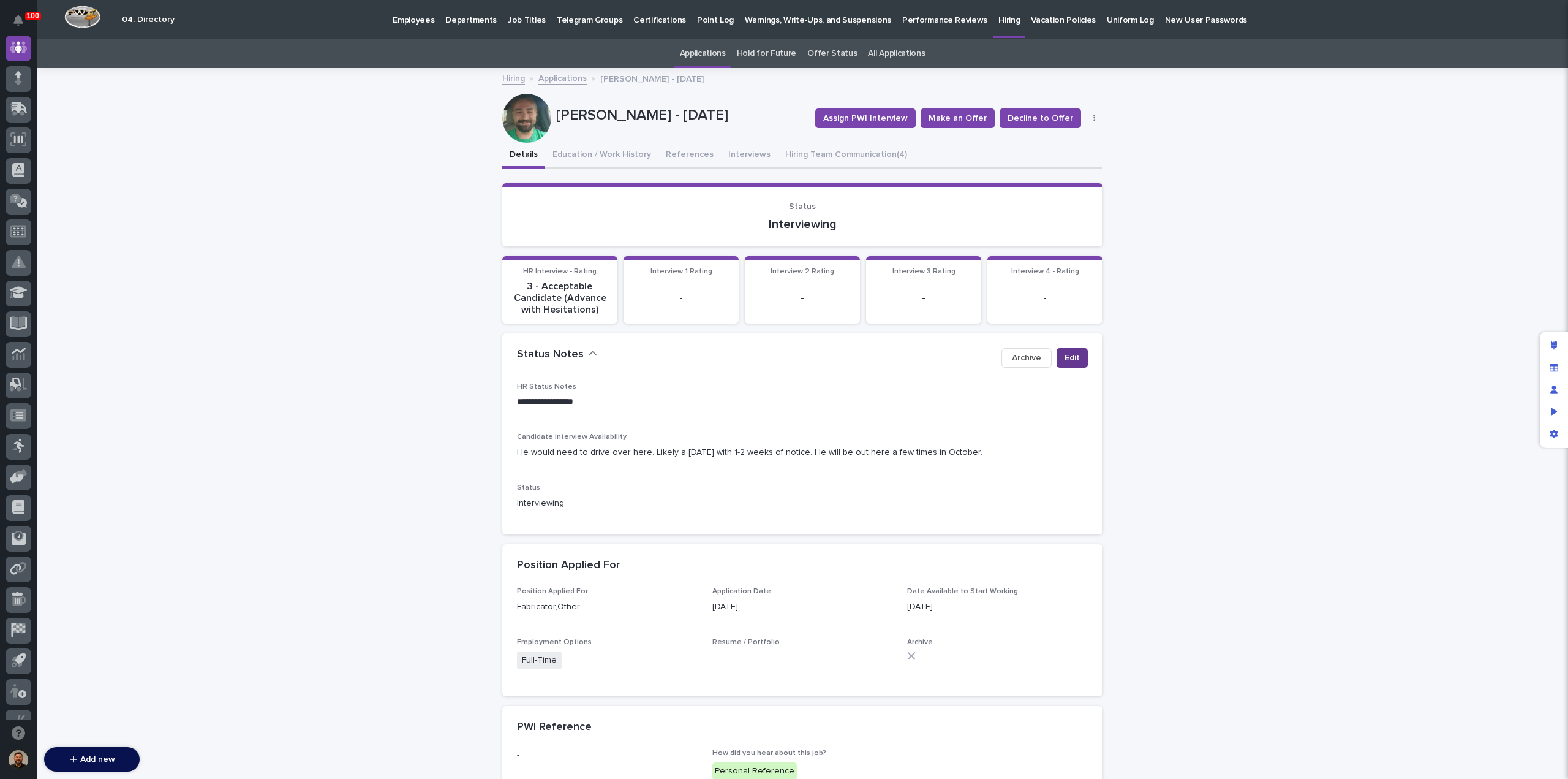
click at [1061, 366] on button "Edit" at bounding box center [1072, 358] width 32 height 19
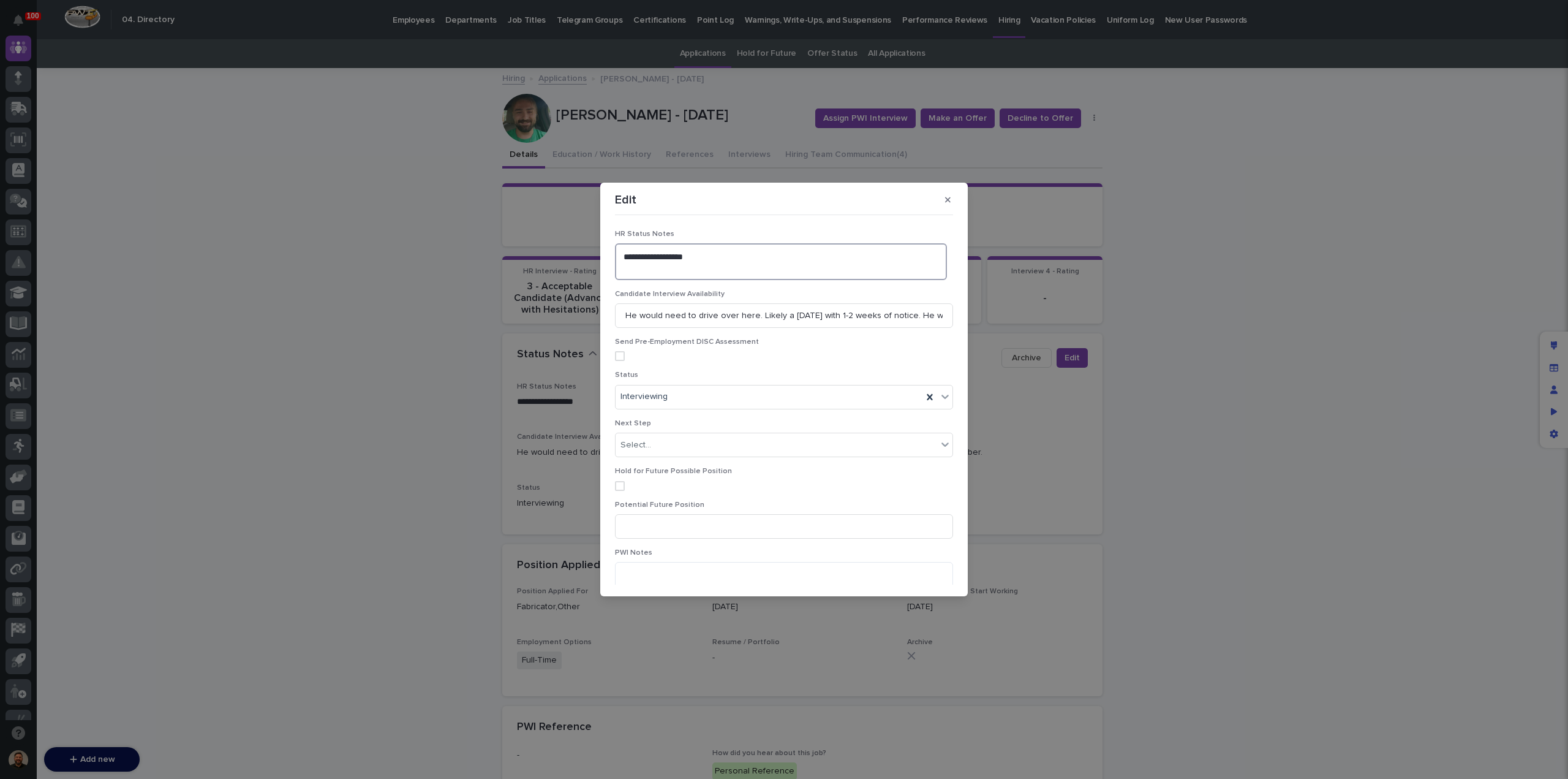
click at [640, 269] on textarea "**********" at bounding box center [780, 261] width 332 height 37
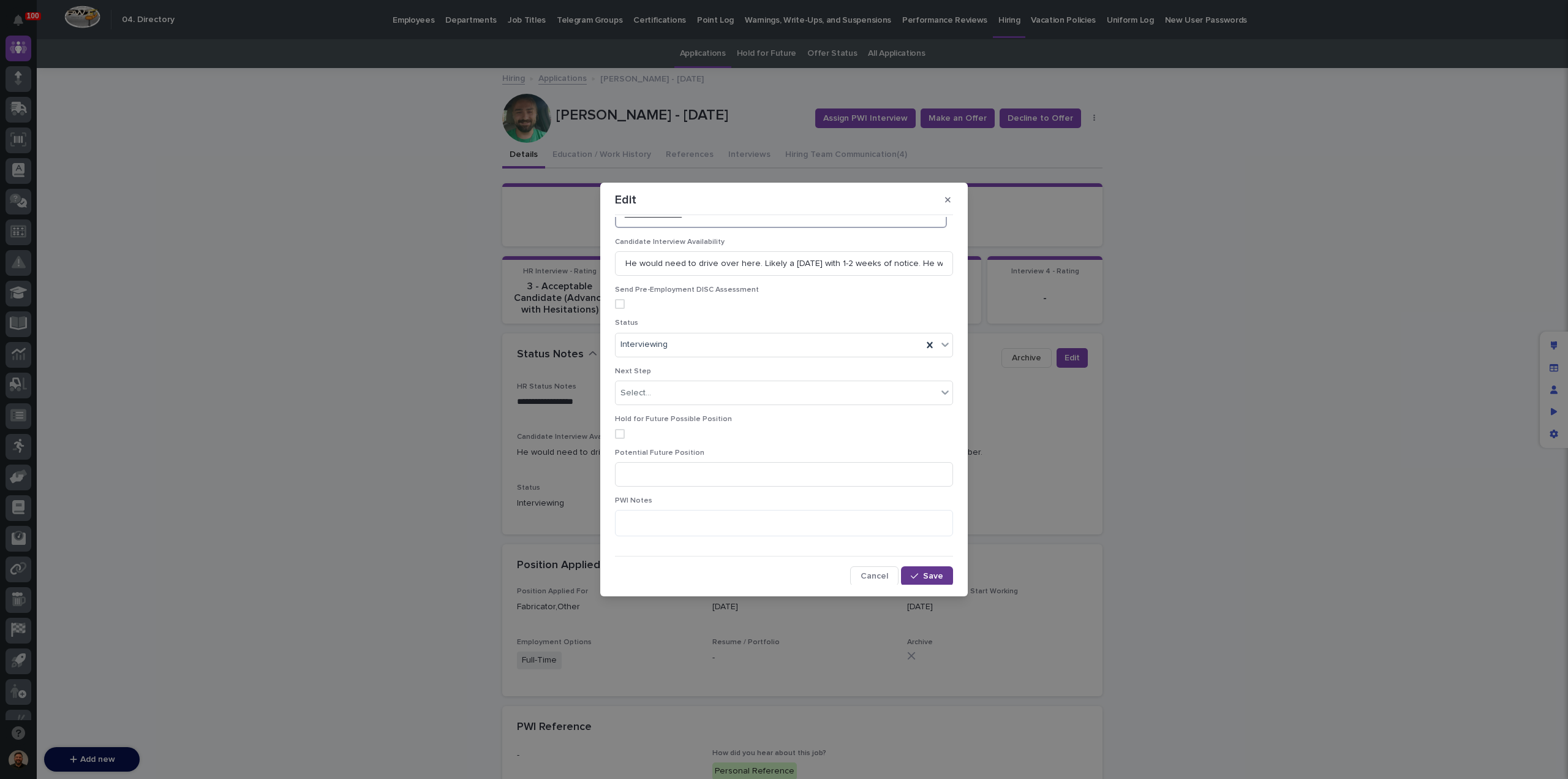
type textarea "**********"
click at [923, 571] on span "Save" at bounding box center [933, 575] width 20 height 9
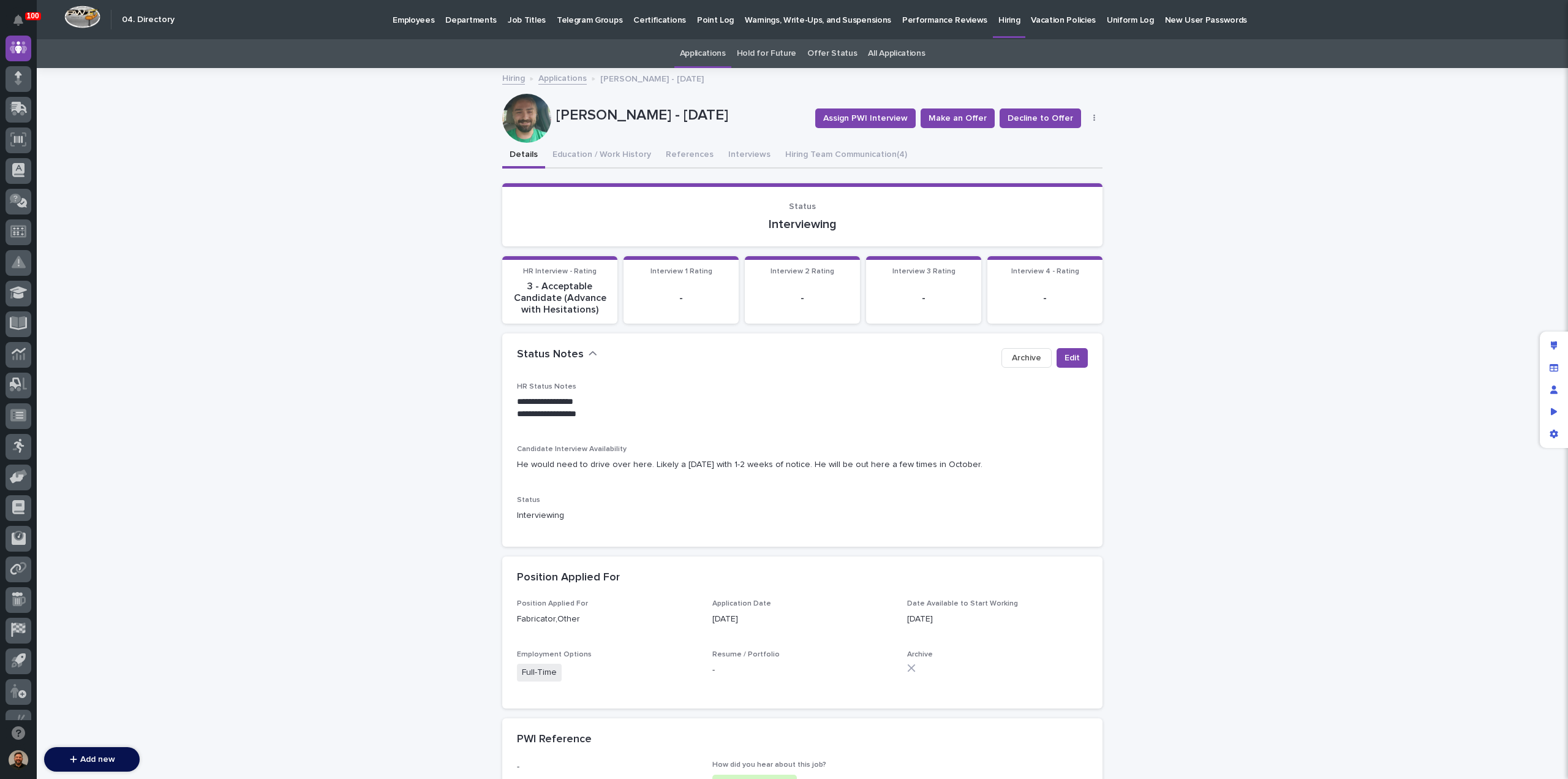
click at [555, 81] on link "Applications" at bounding box center [563, 77] width 49 height 14
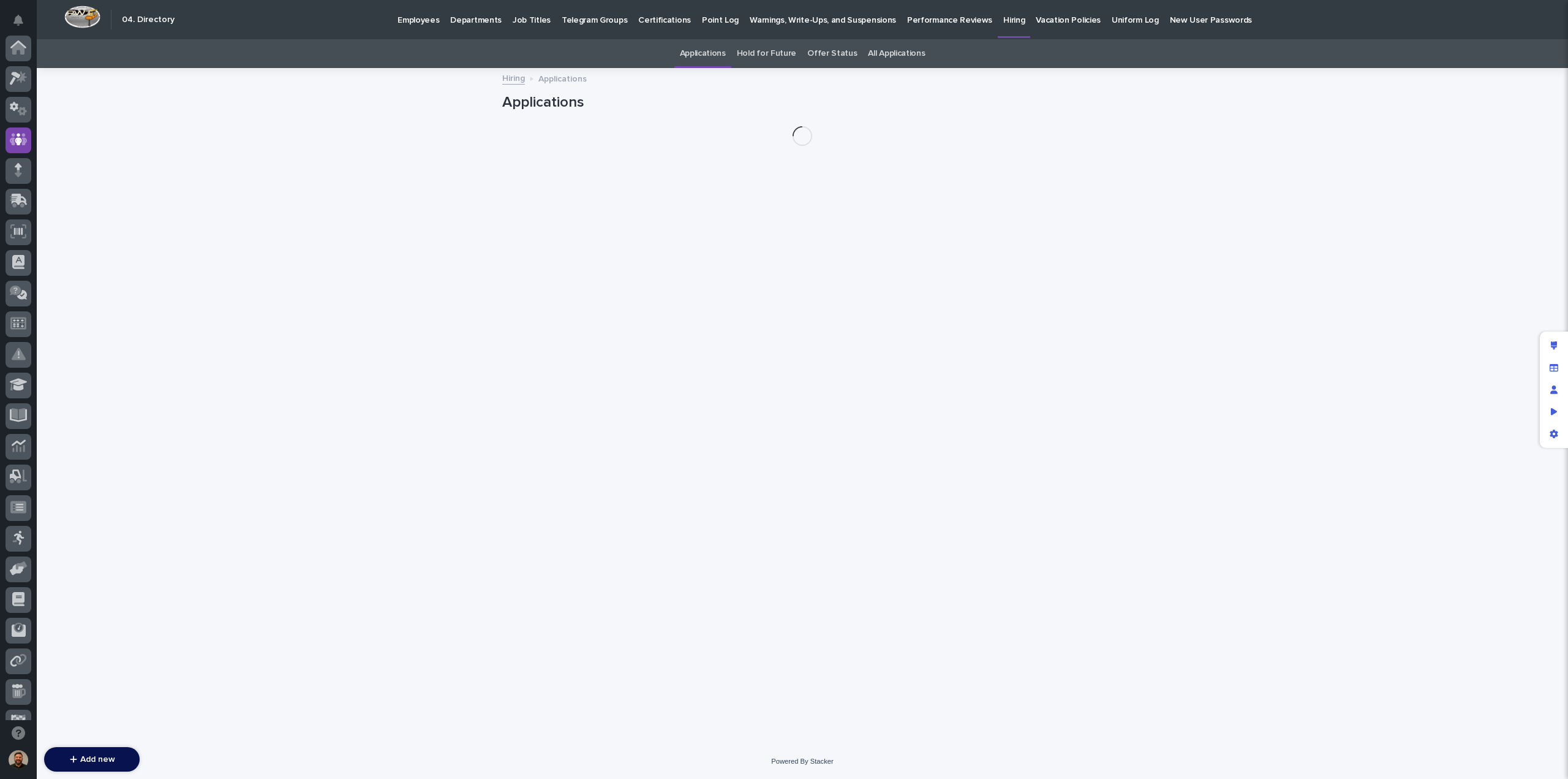
scroll to position [92, 0]
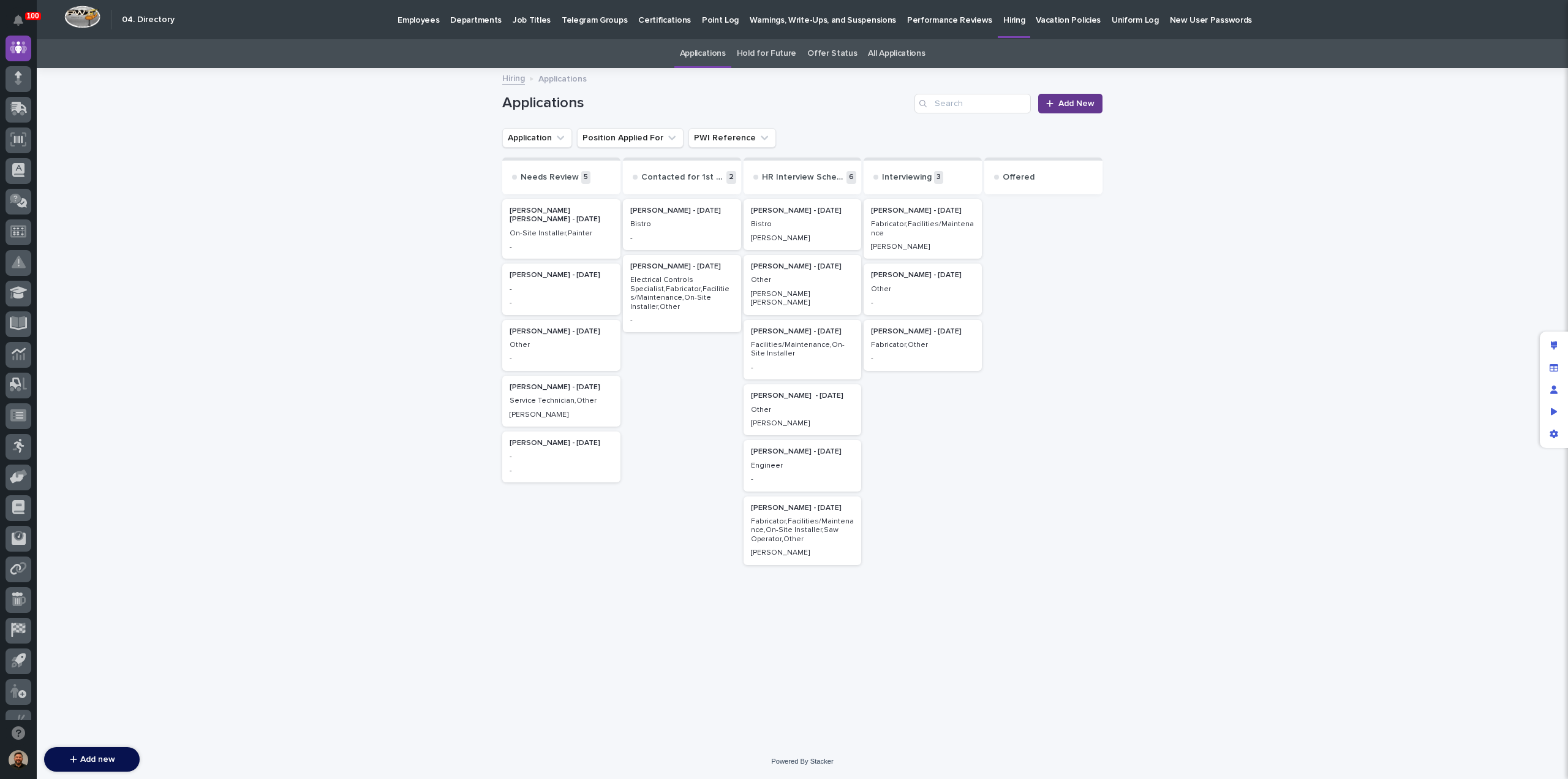
click at [1067, 111] on link "Add New" at bounding box center [1070, 104] width 64 height 19
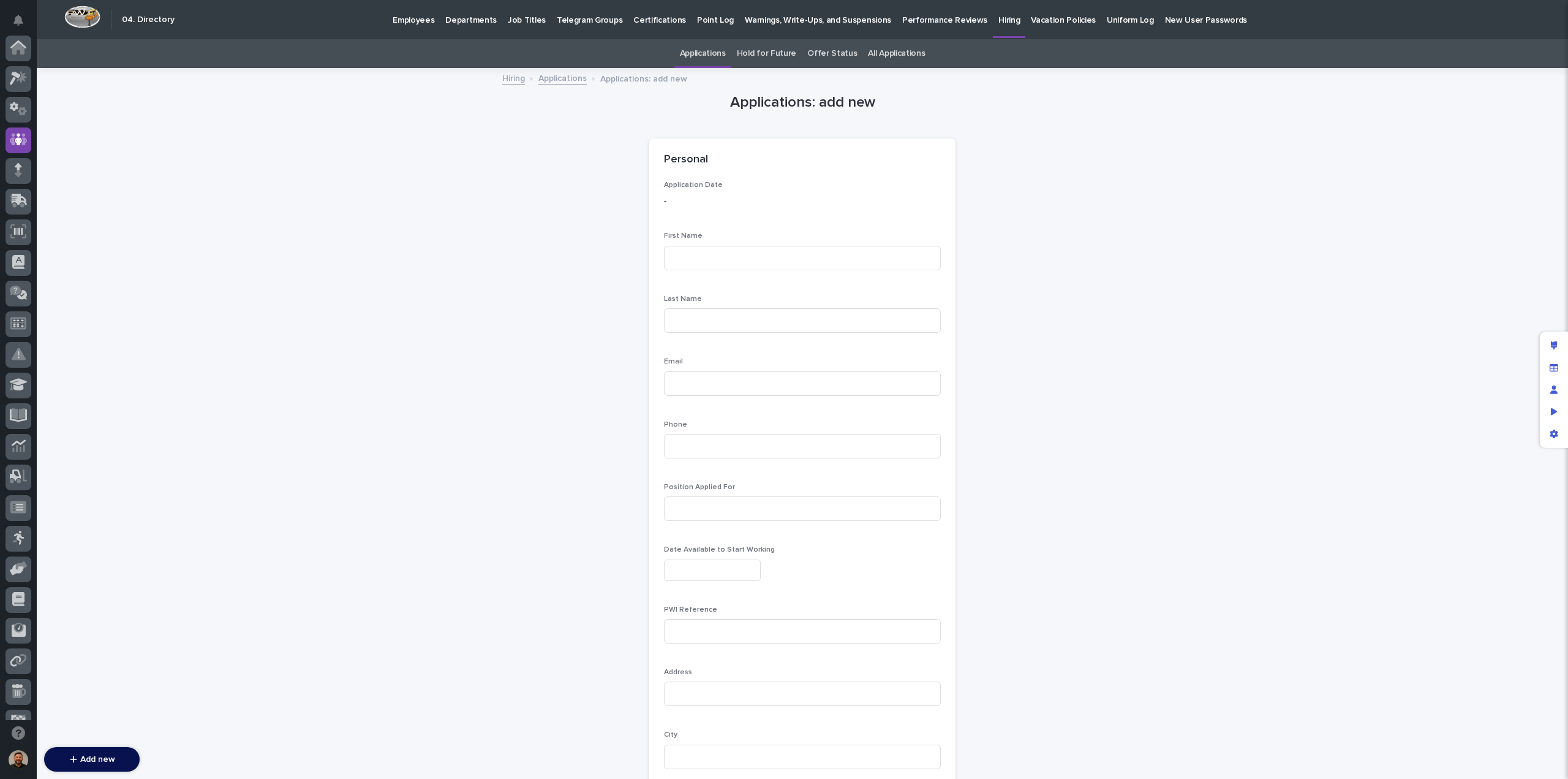
scroll to position [92, 0]
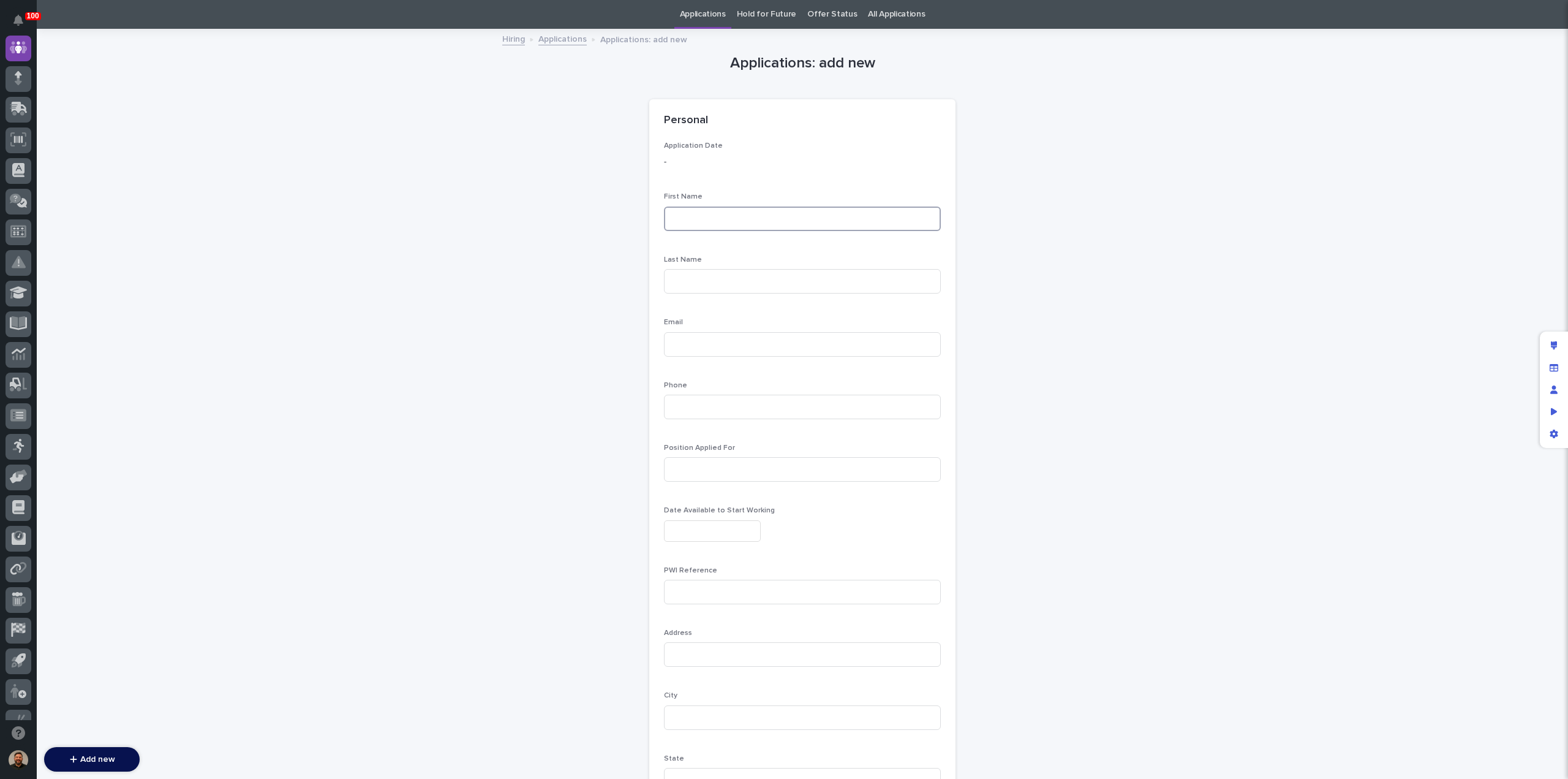
click at [724, 217] on input at bounding box center [801, 218] width 277 height 24
type input "[PERSON_NAME]"
type input "Vetor"
type input "[EMAIL_ADDRESS][PERSON_NAME][DOMAIN_NAME]"
type input "5745514032"
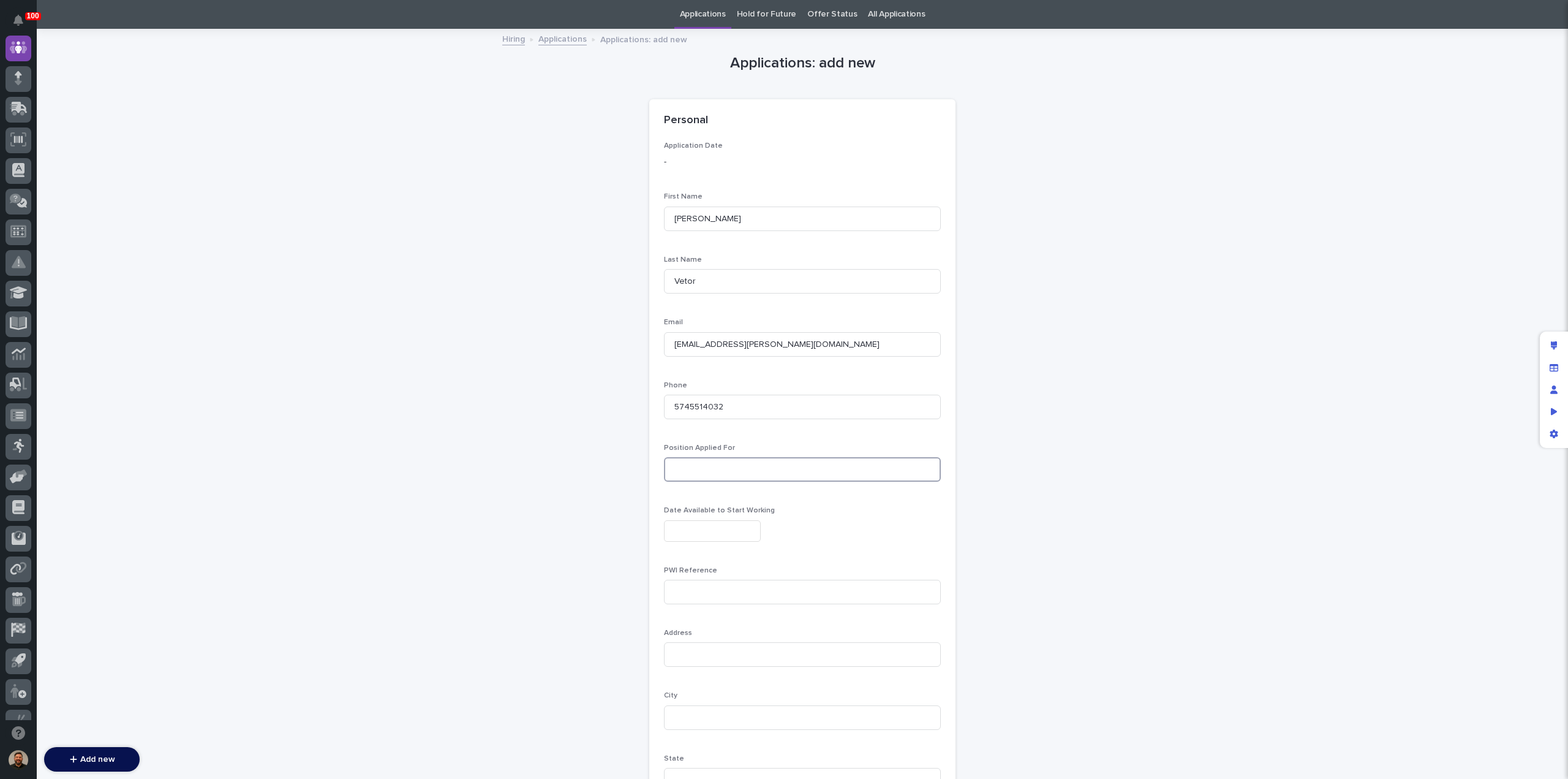
click at [707, 458] on input at bounding box center [801, 469] width 277 height 24
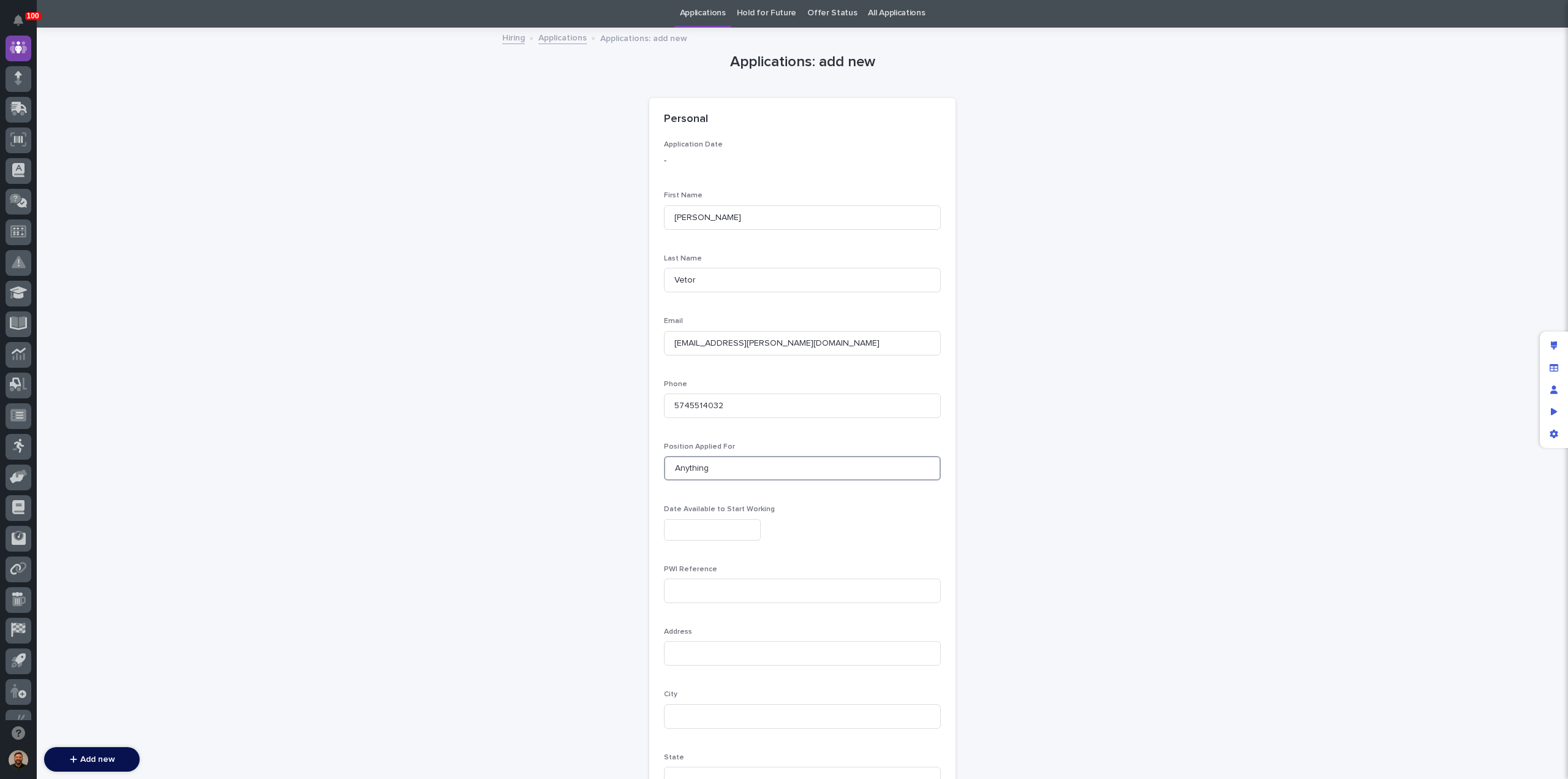
type input "Anything"
